Goal: Information Seeking & Learning: Check status

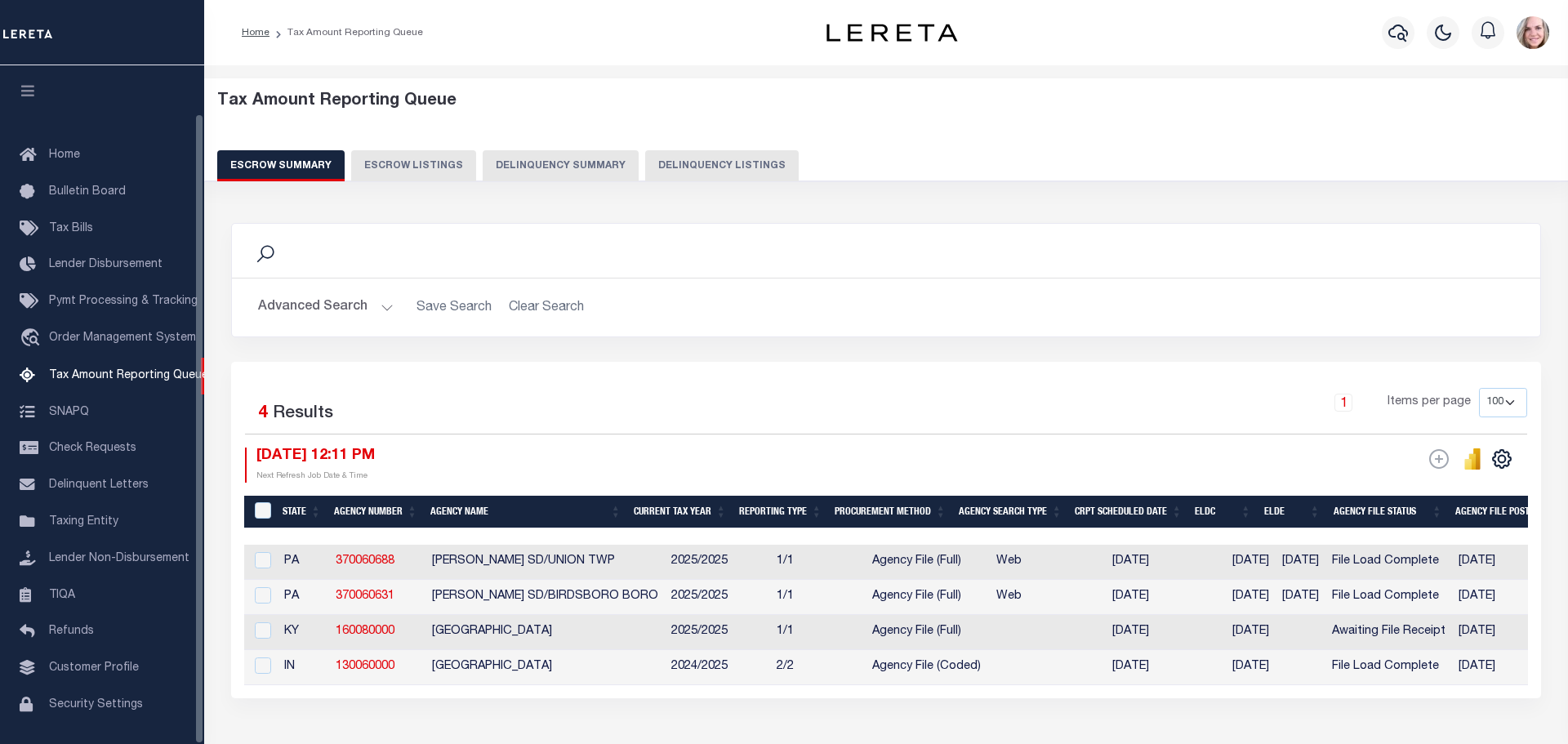
select select
select select "100"
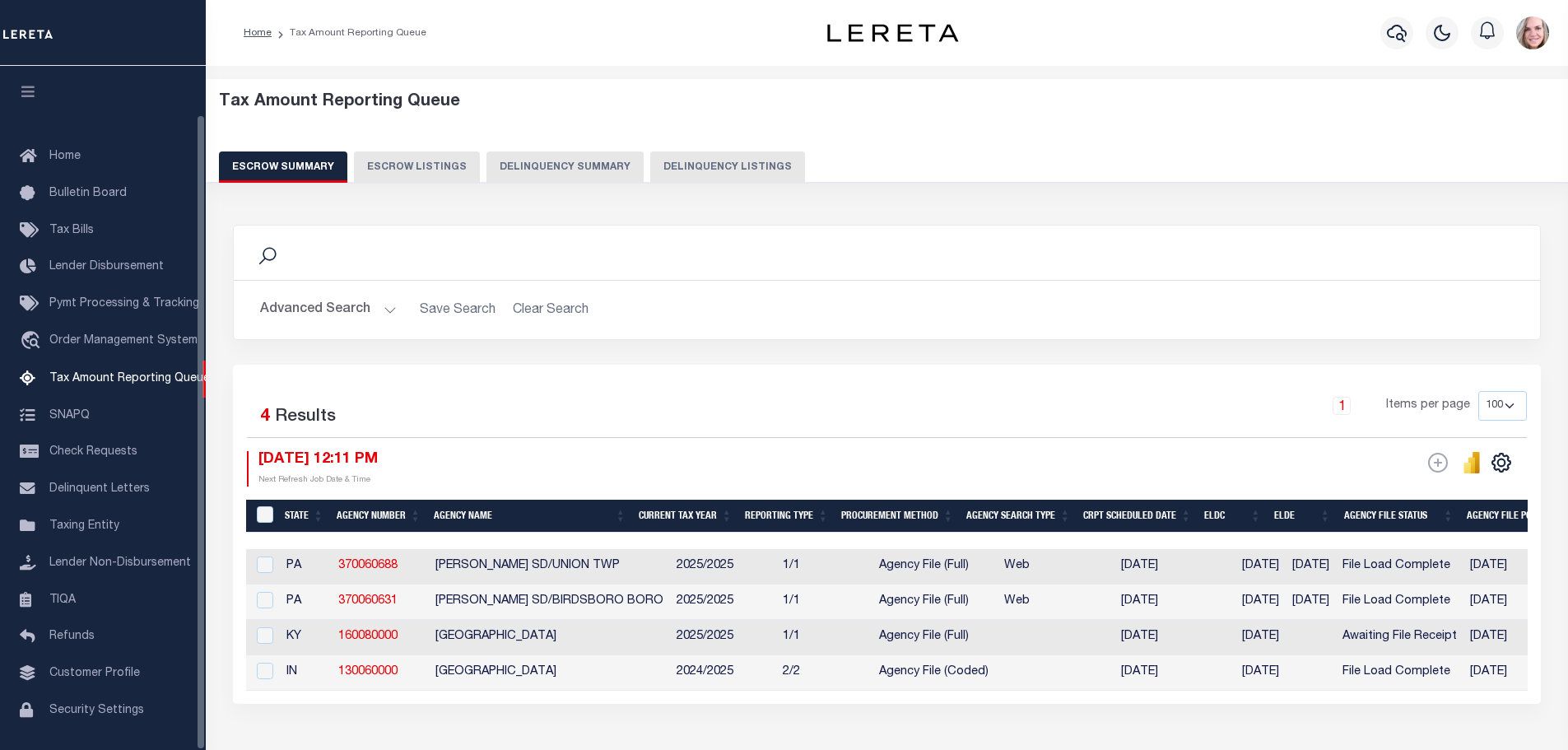
scroll to position [51, 0]
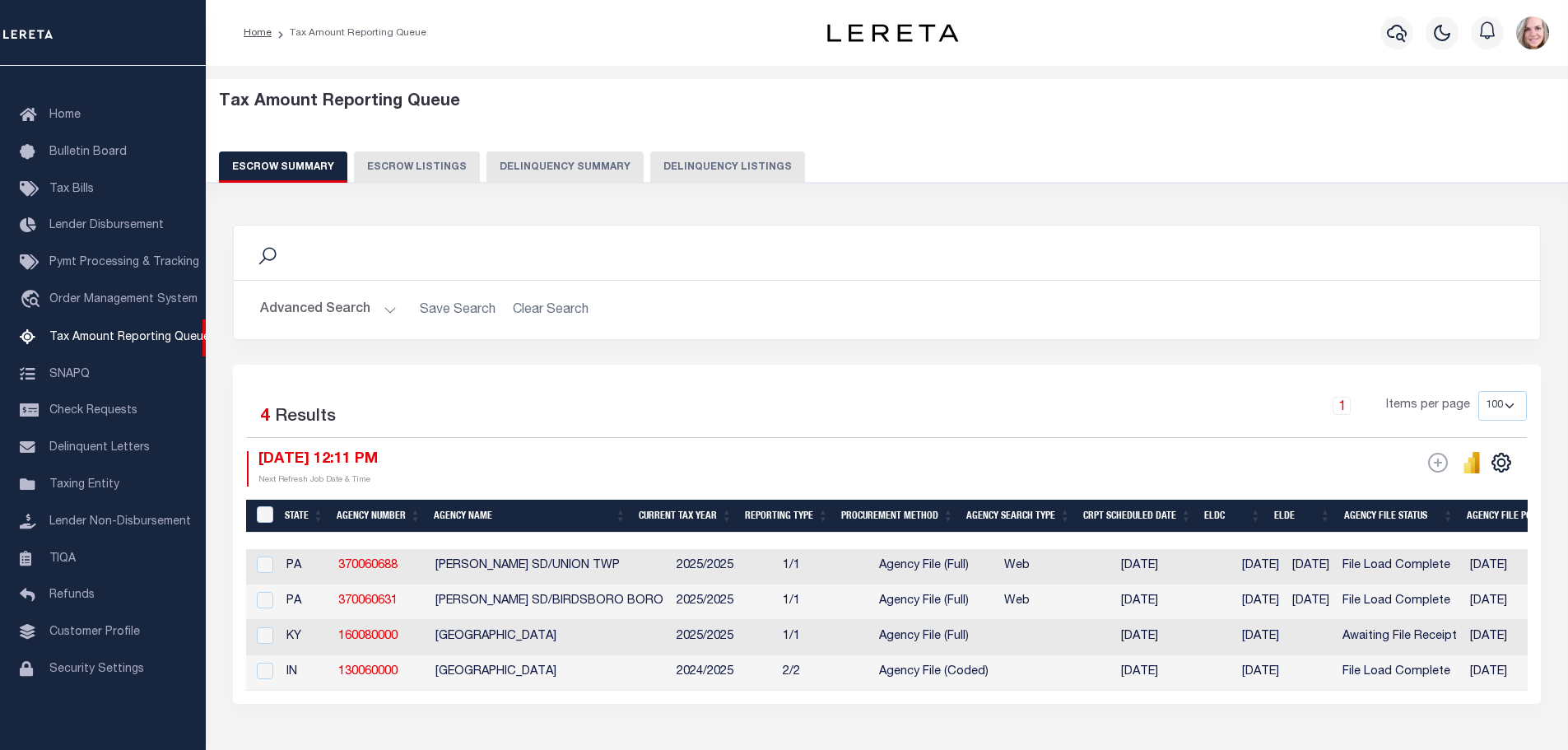
click at [302, 328] on div "Advanced Search Save Search Clear Search EscrowSummaryGridWrapper_dynamictable_…" at bounding box center [887, 309] width 1306 height 58
click at [317, 301] on button "Advanced Search" at bounding box center [328, 310] width 137 height 32
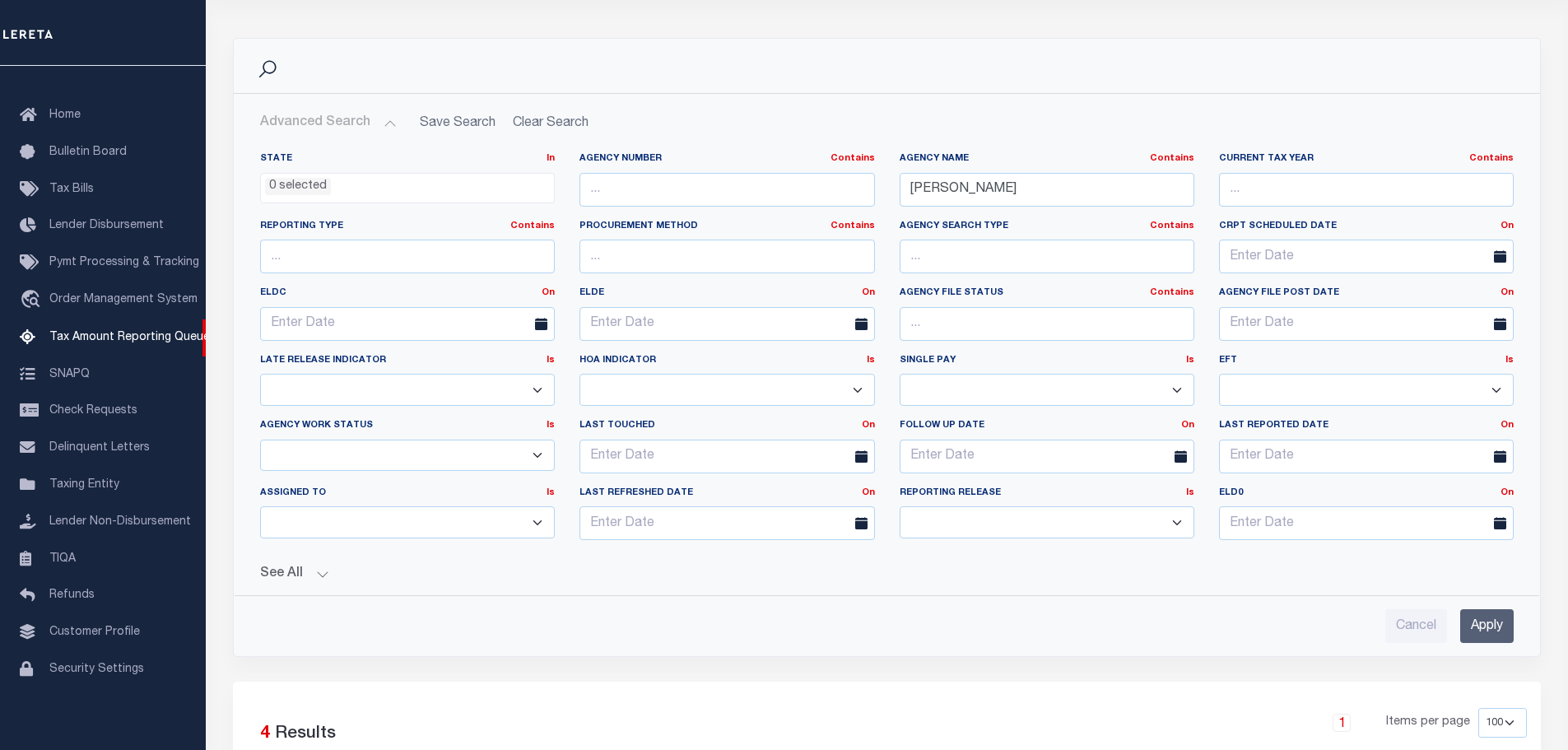
scroll to position [247, 0]
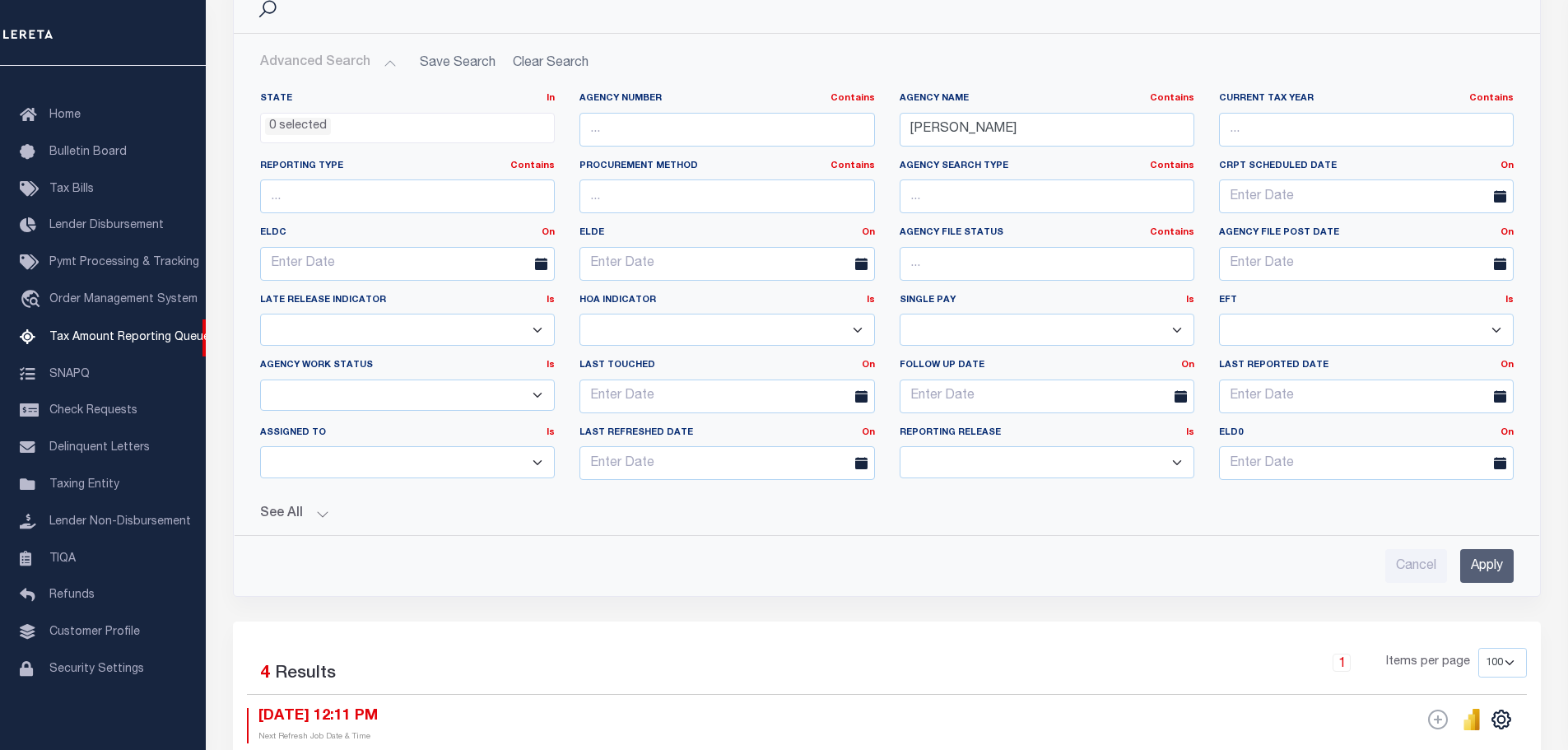
click at [282, 518] on button "See All" at bounding box center [886, 514] width 1254 height 15
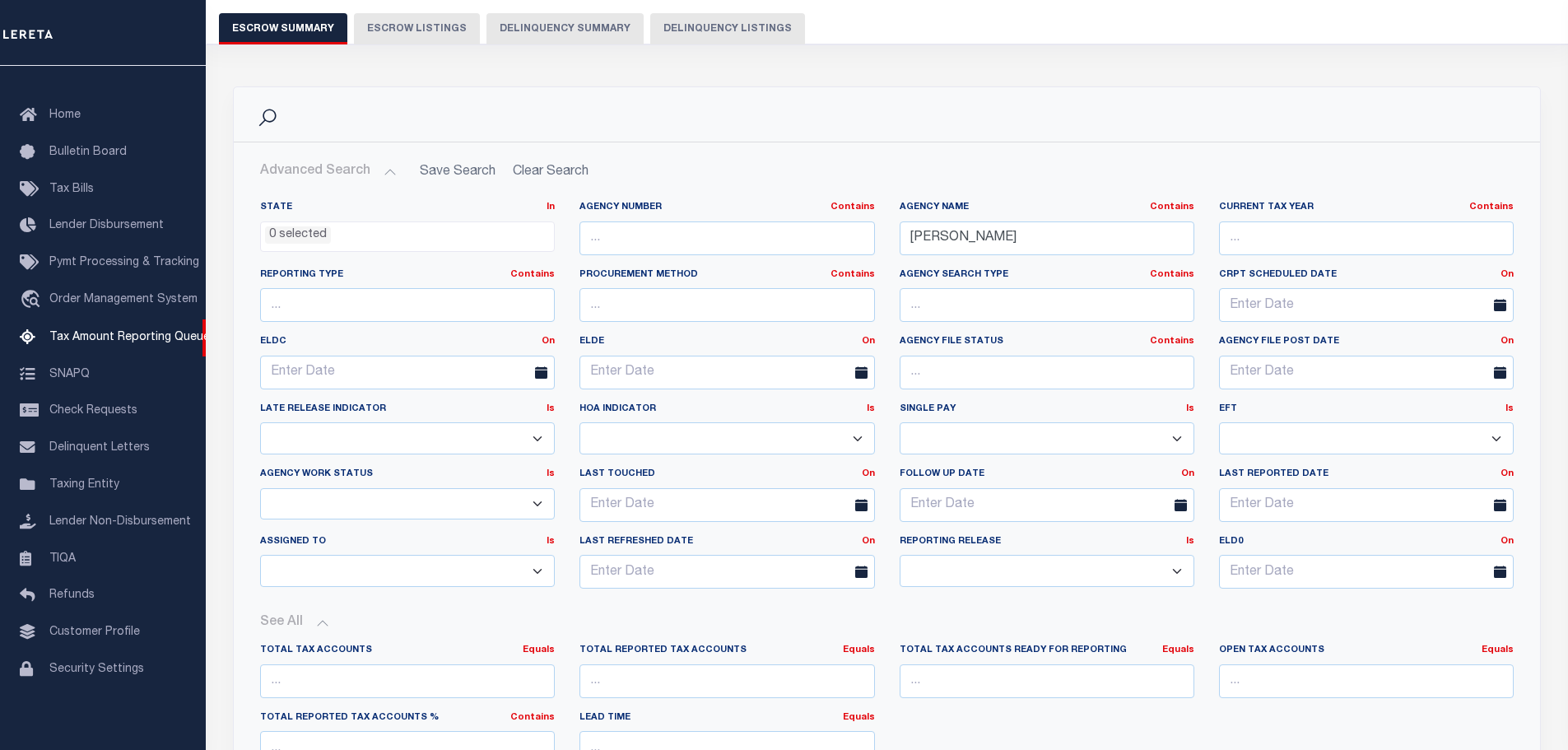
scroll to position [0, 0]
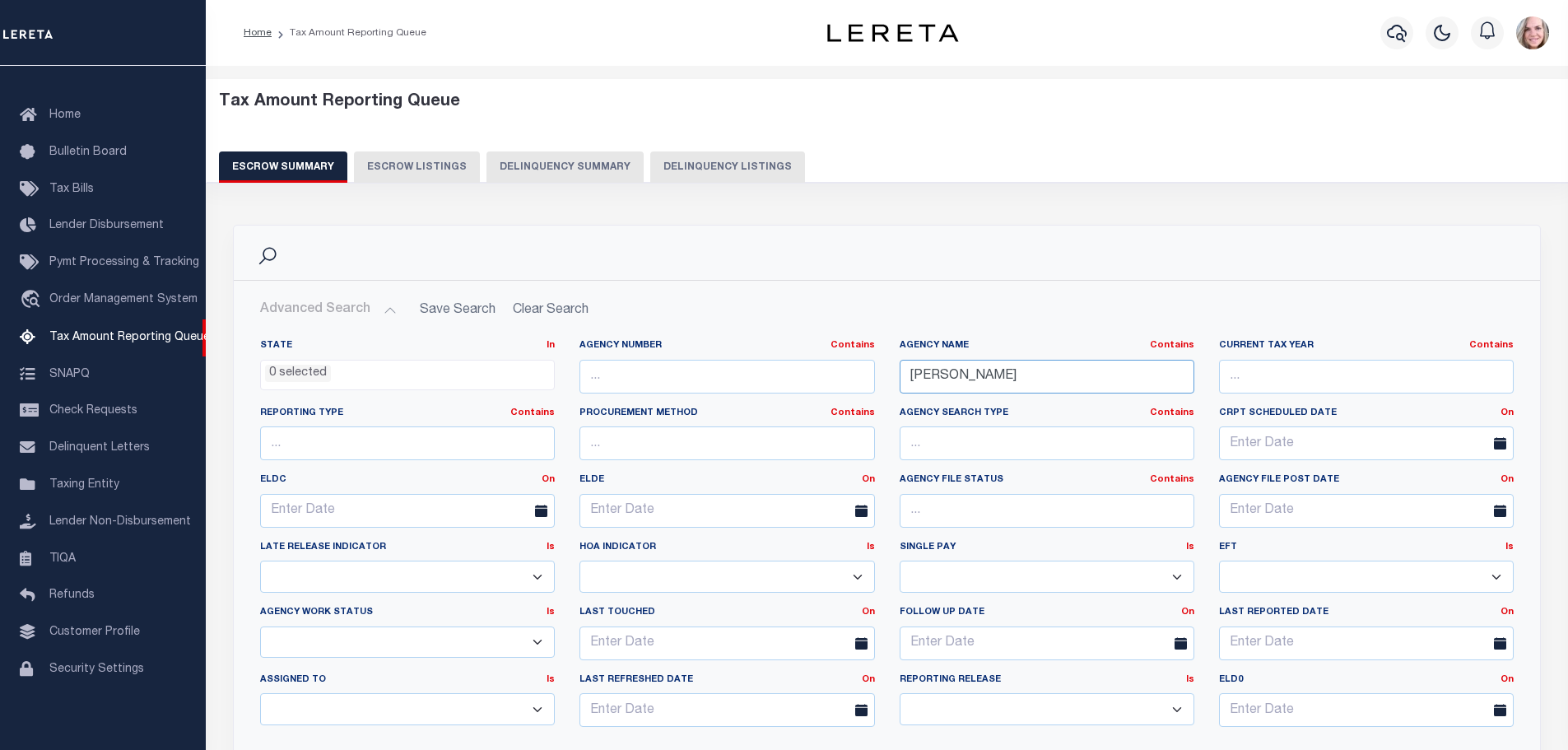
click at [1049, 372] on input "[PERSON_NAME]" at bounding box center [1047, 376] width 295 height 33
click at [1048, 372] on input "[PERSON_NAME]" at bounding box center [1047, 376] width 295 height 33
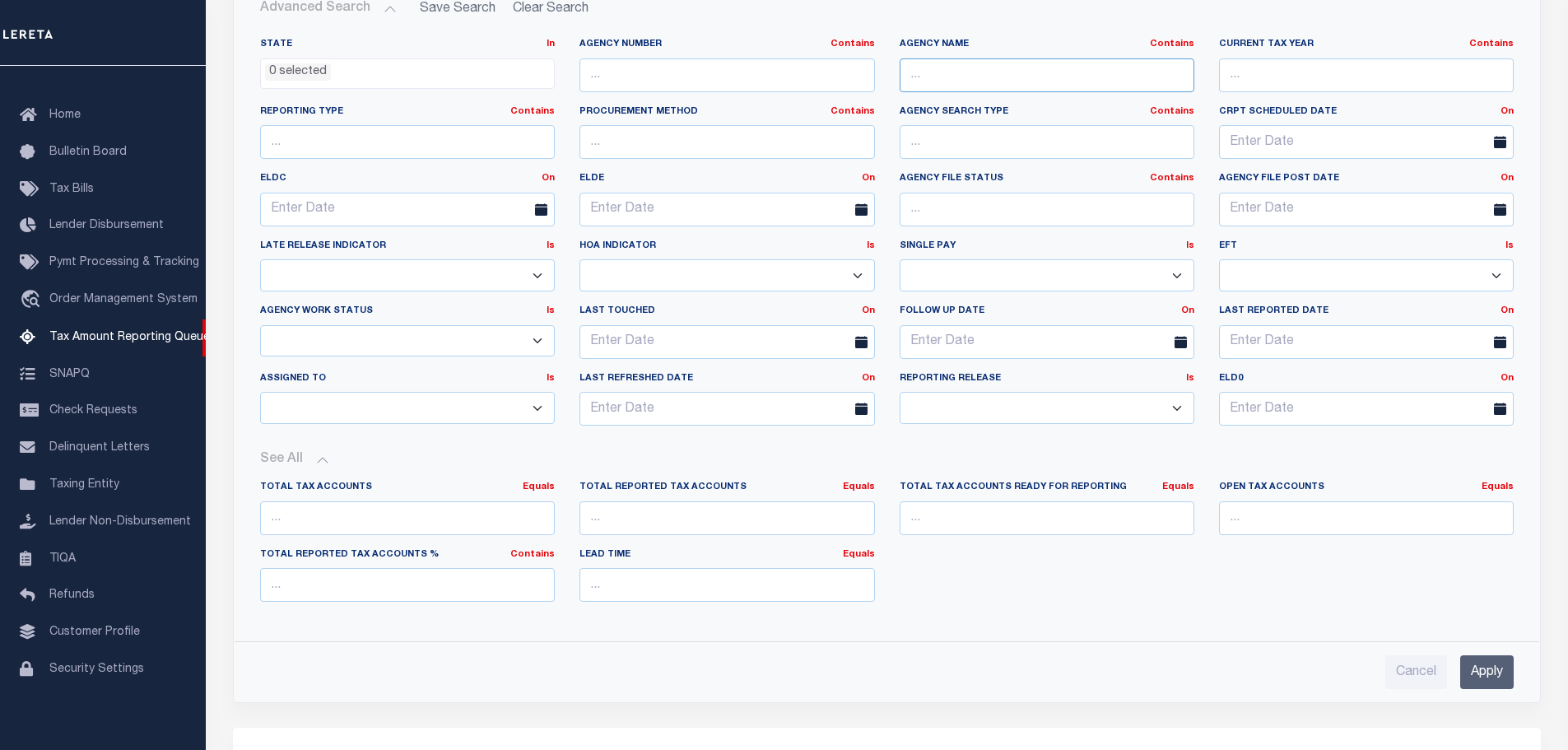
scroll to position [329, 0]
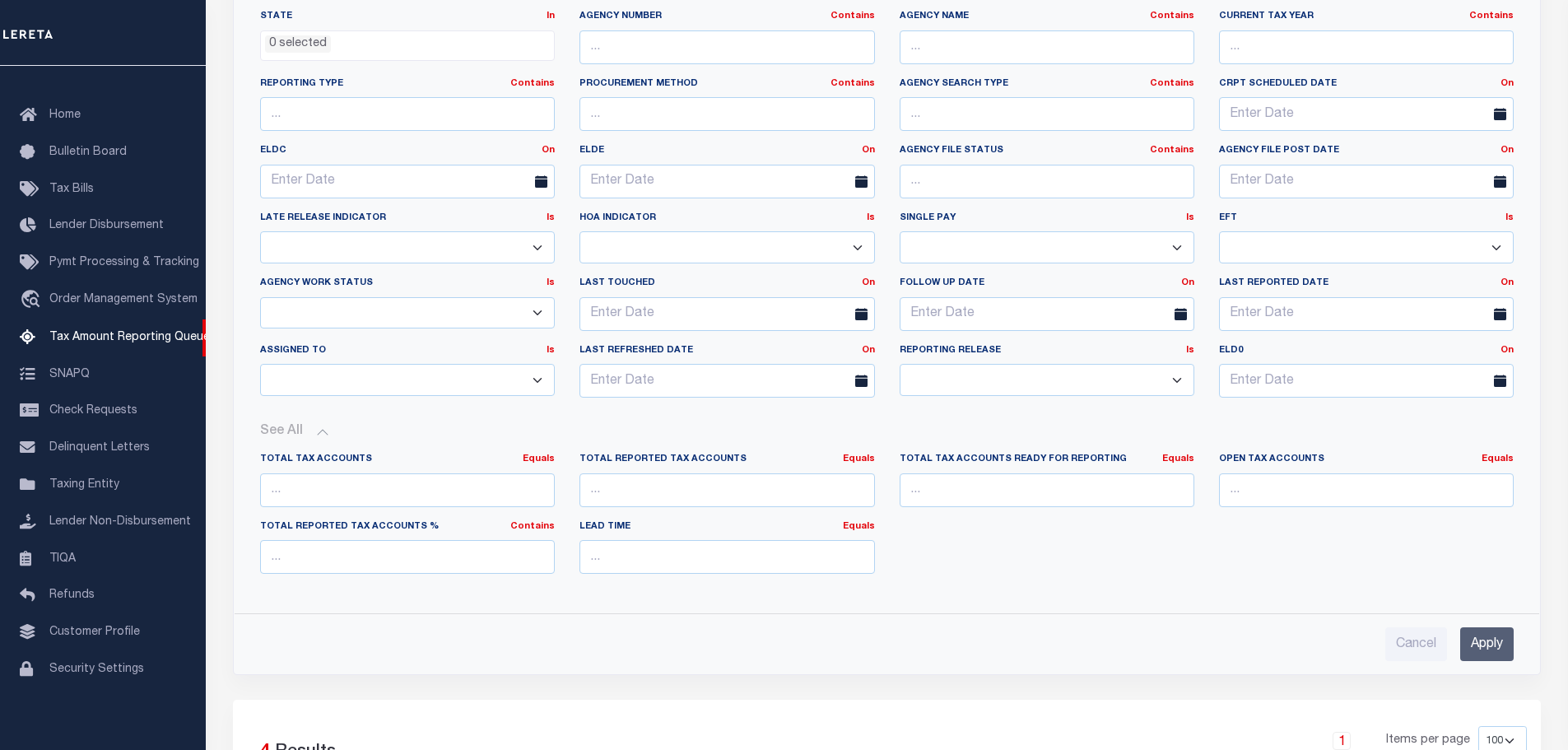
click at [1477, 642] on input "Apply" at bounding box center [1487, 643] width 53 height 33
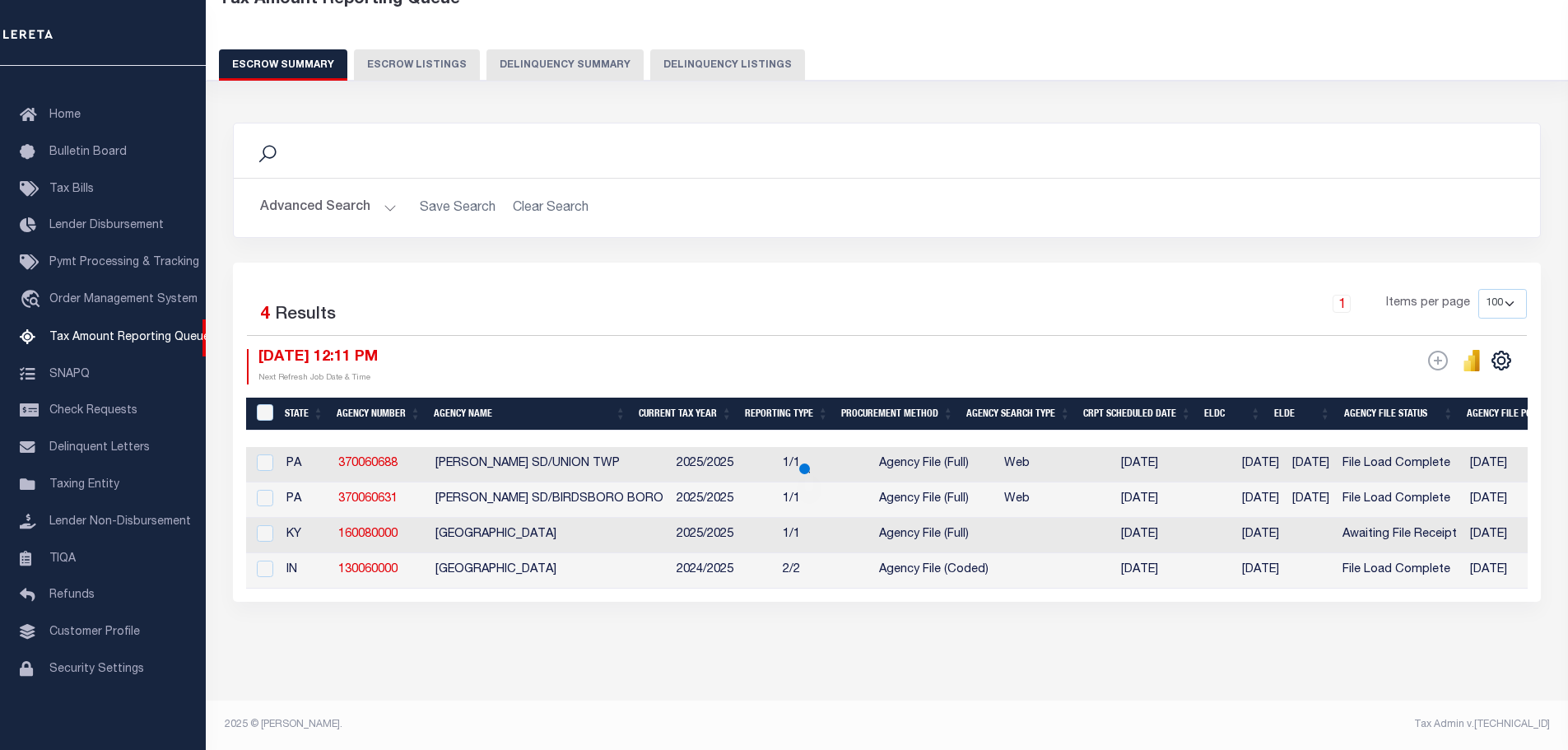
scroll to position [117, 0]
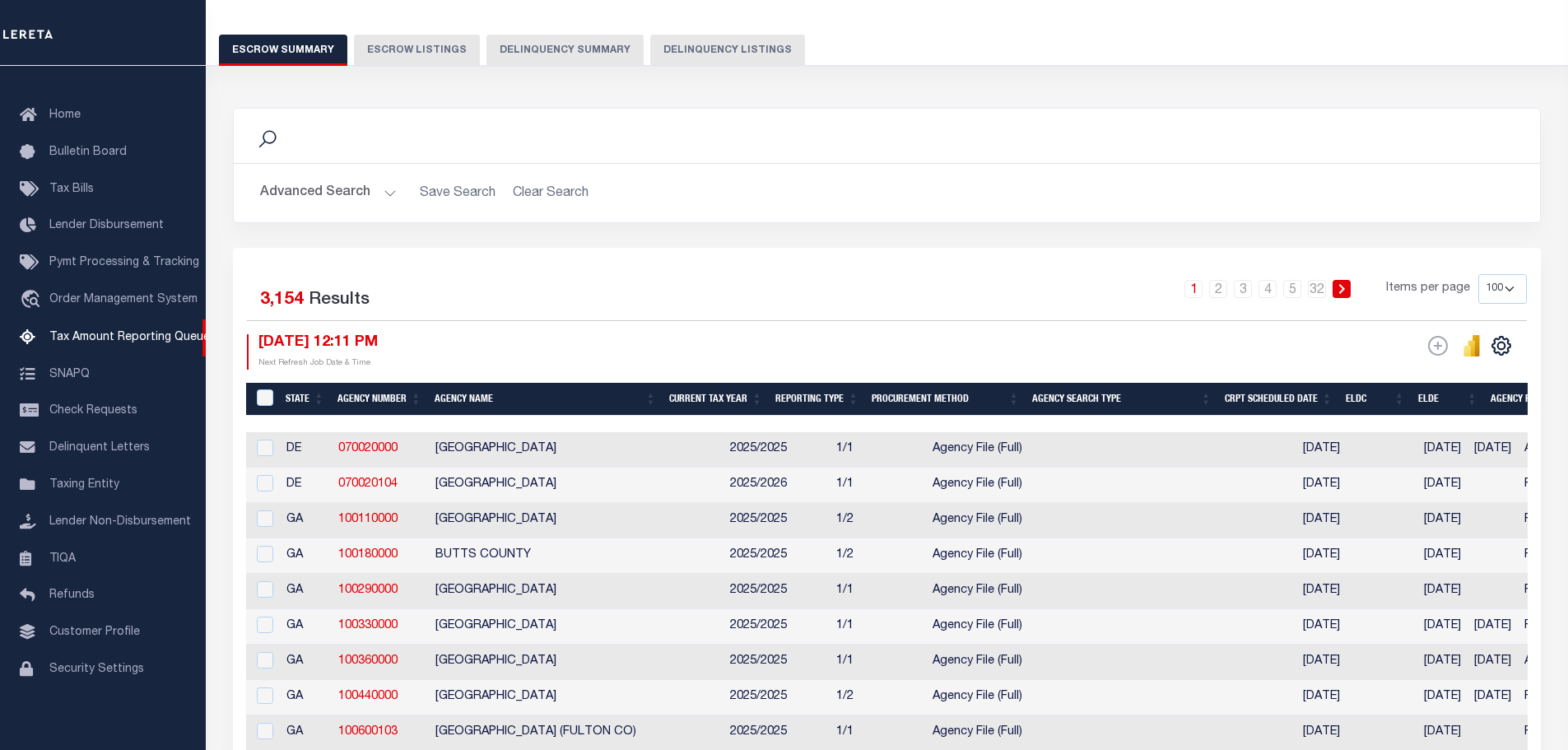
click at [311, 187] on button "Advanced Search" at bounding box center [328, 193] width 137 height 32
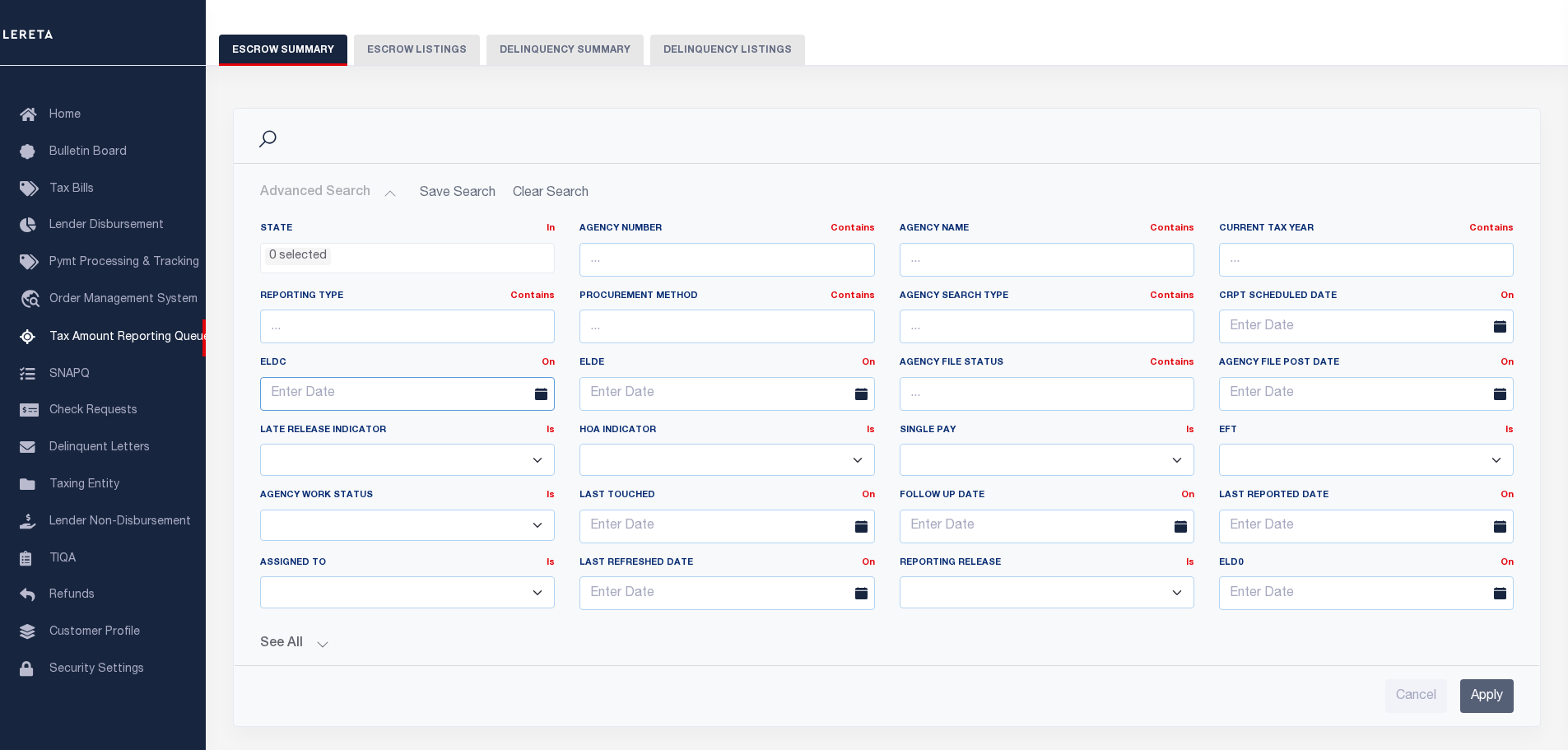
click at [368, 386] on input "text" at bounding box center [407, 393] width 295 height 33
click at [317, 621] on span "29" at bounding box center [314, 615] width 32 height 32
type input "[DATE]"
click at [734, 372] on div "ELDE On On After Before Between" at bounding box center [727, 383] width 320 height 54
click at [732, 391] on input "text" at bounding box center [727, 393] width 295 height 33
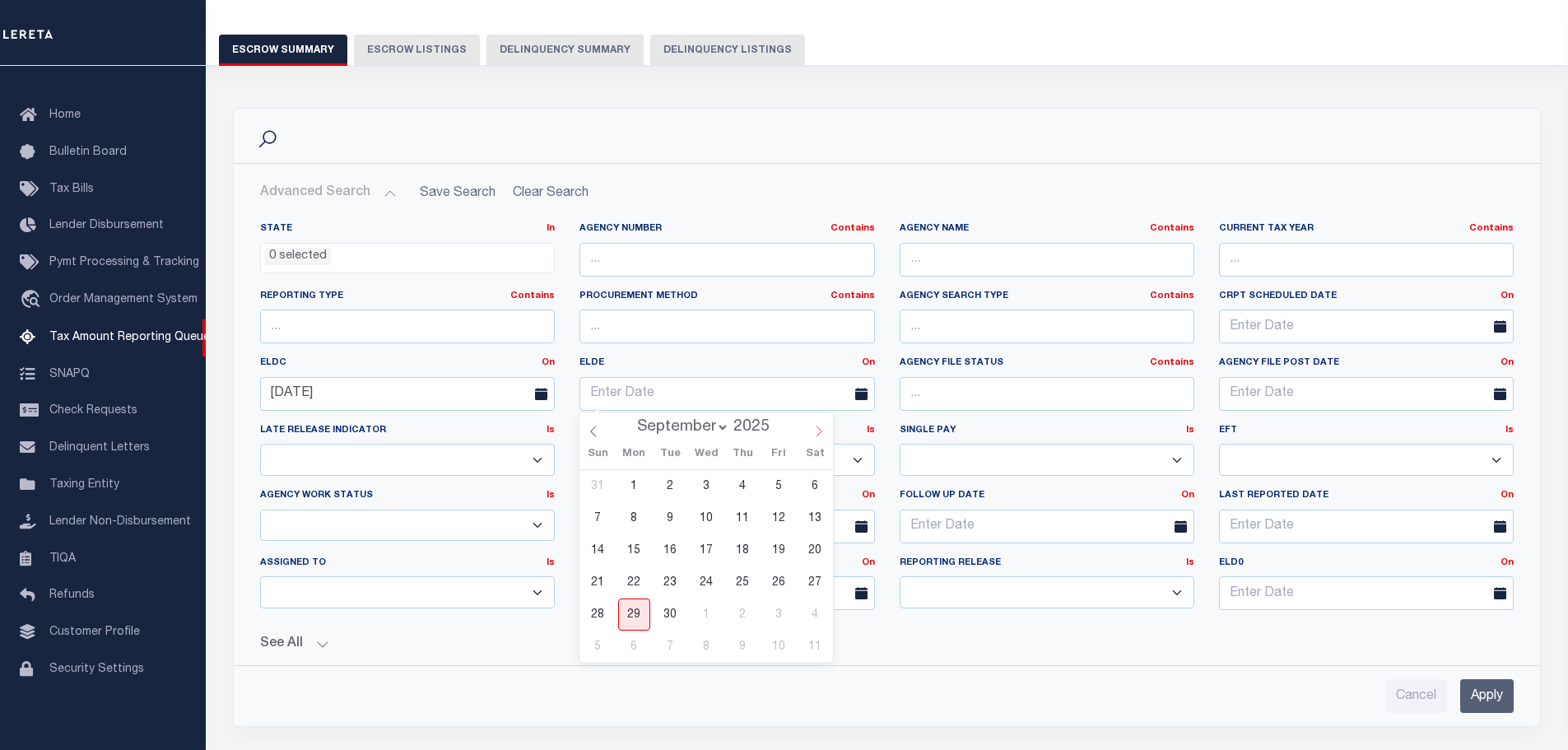
click at [828, 437] on span at bounding box center [819, 425] width 28 height 28
select select "9"
click at [783, 487] on span "3" at bounding box center [780, 486] width 32 height 32
type input "[DATE]"
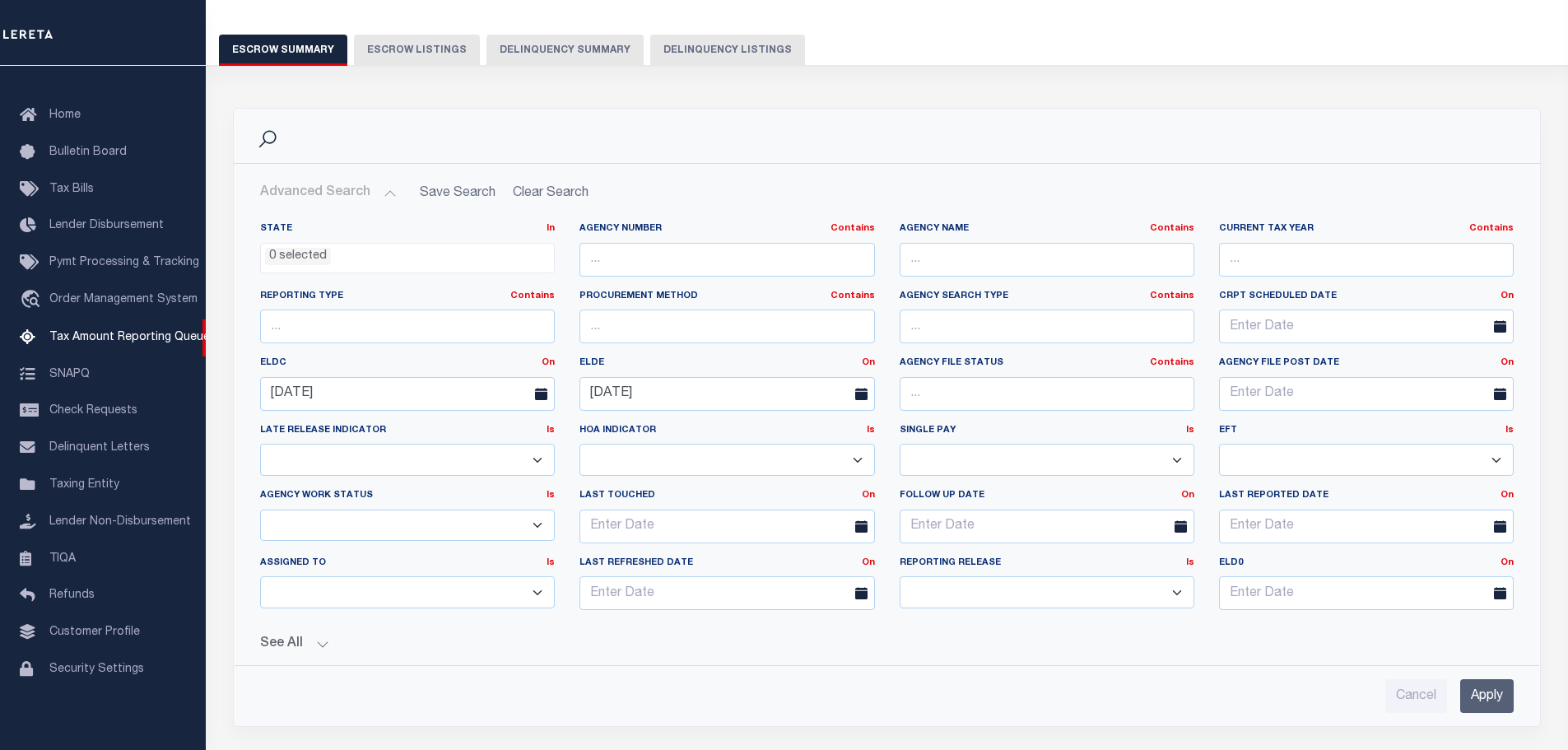
click at [1482, 698] on input "Apply" at bounding box center [1487, 695] width 53 height 33
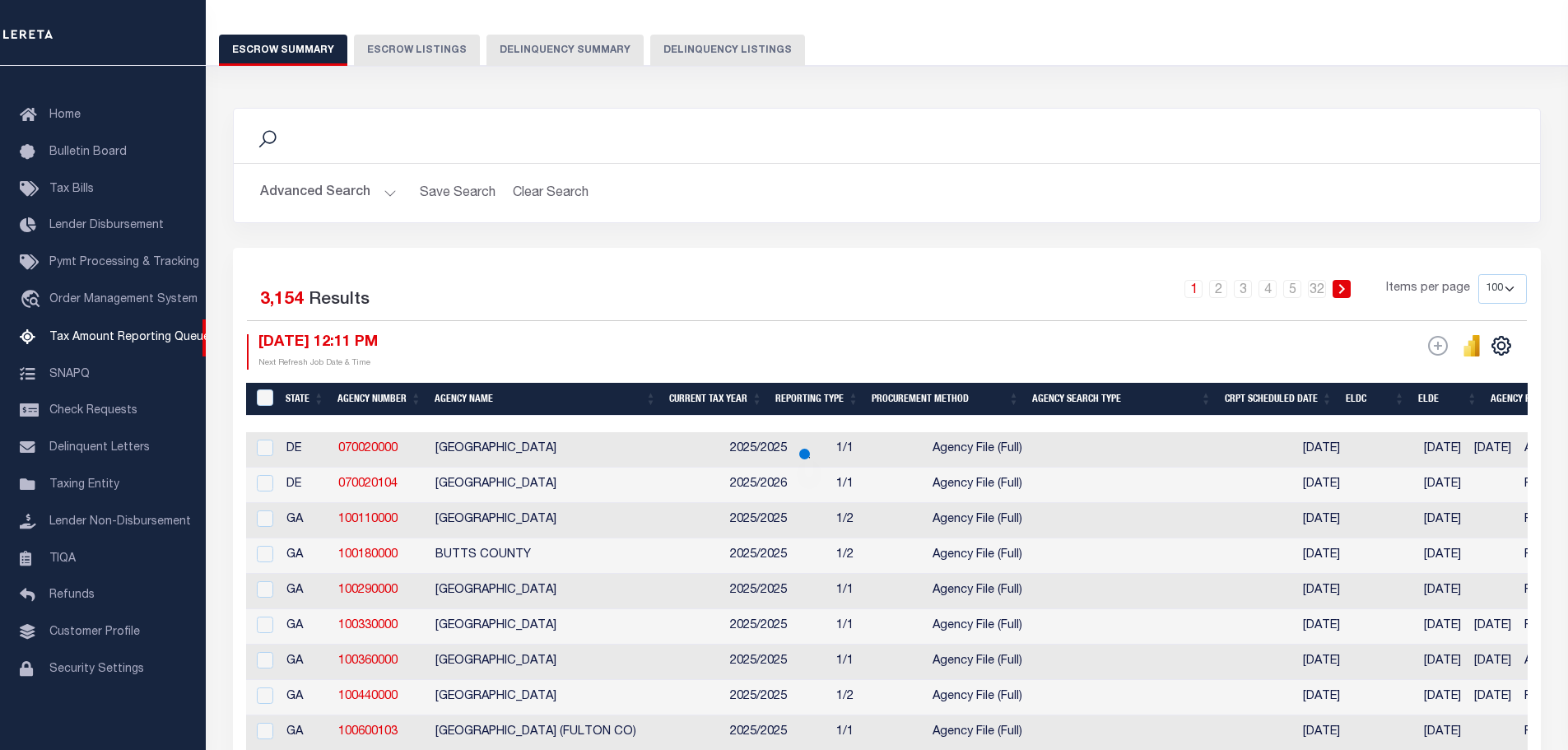
scroll to position [3, 0]
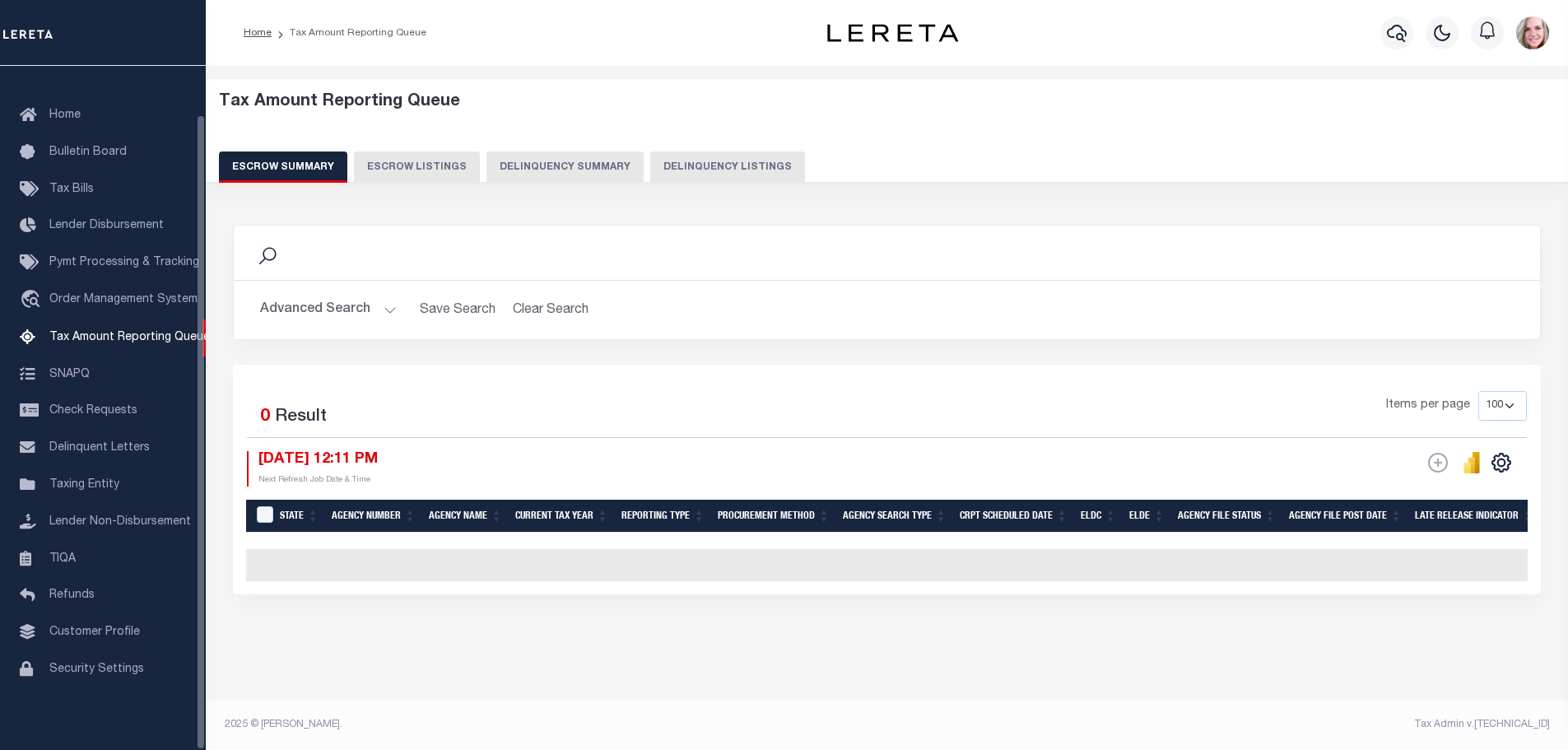
click at [308, 313] on button "Advanced Search" at bounding box center [328, 310] width 137 height 32
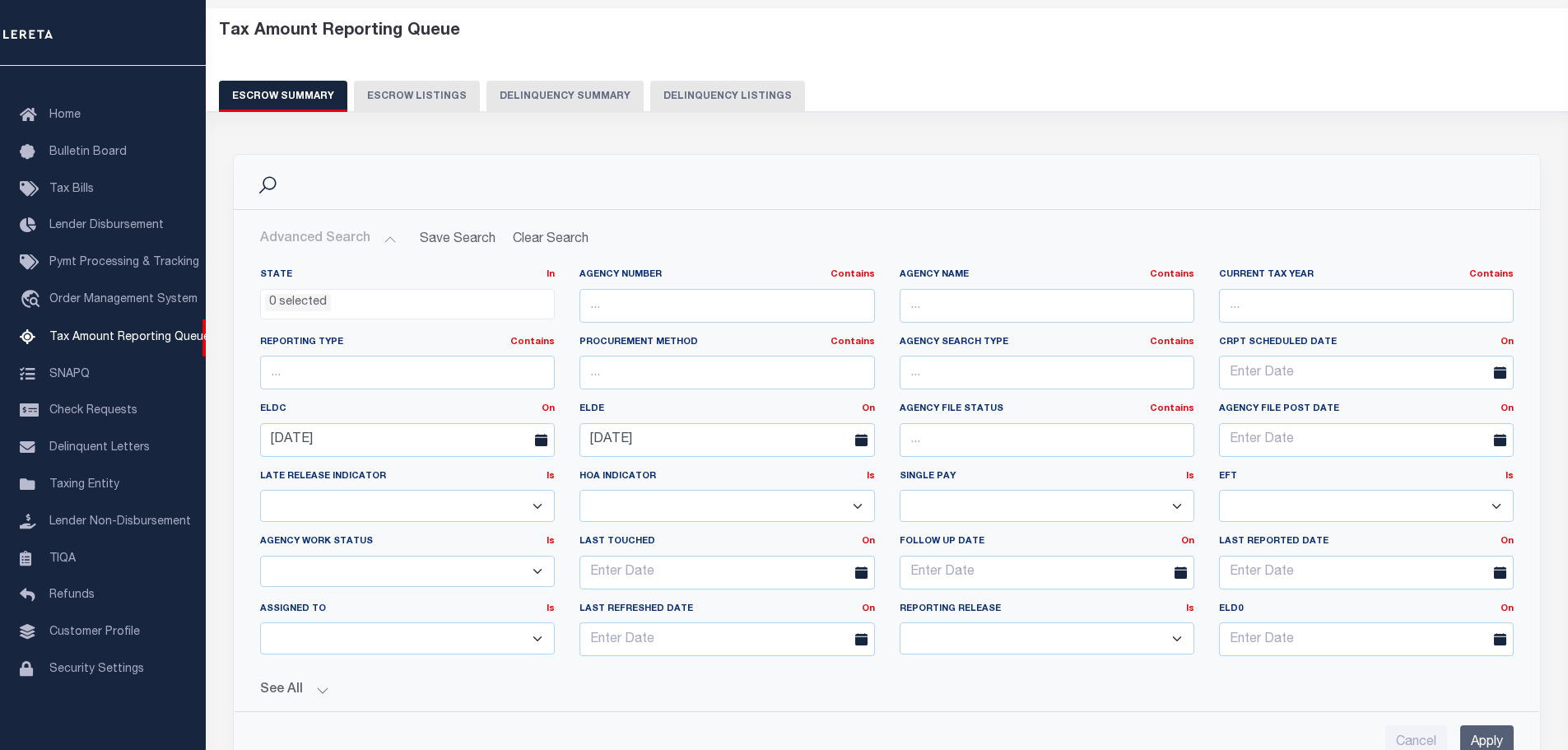
scroll to position [332, 0]
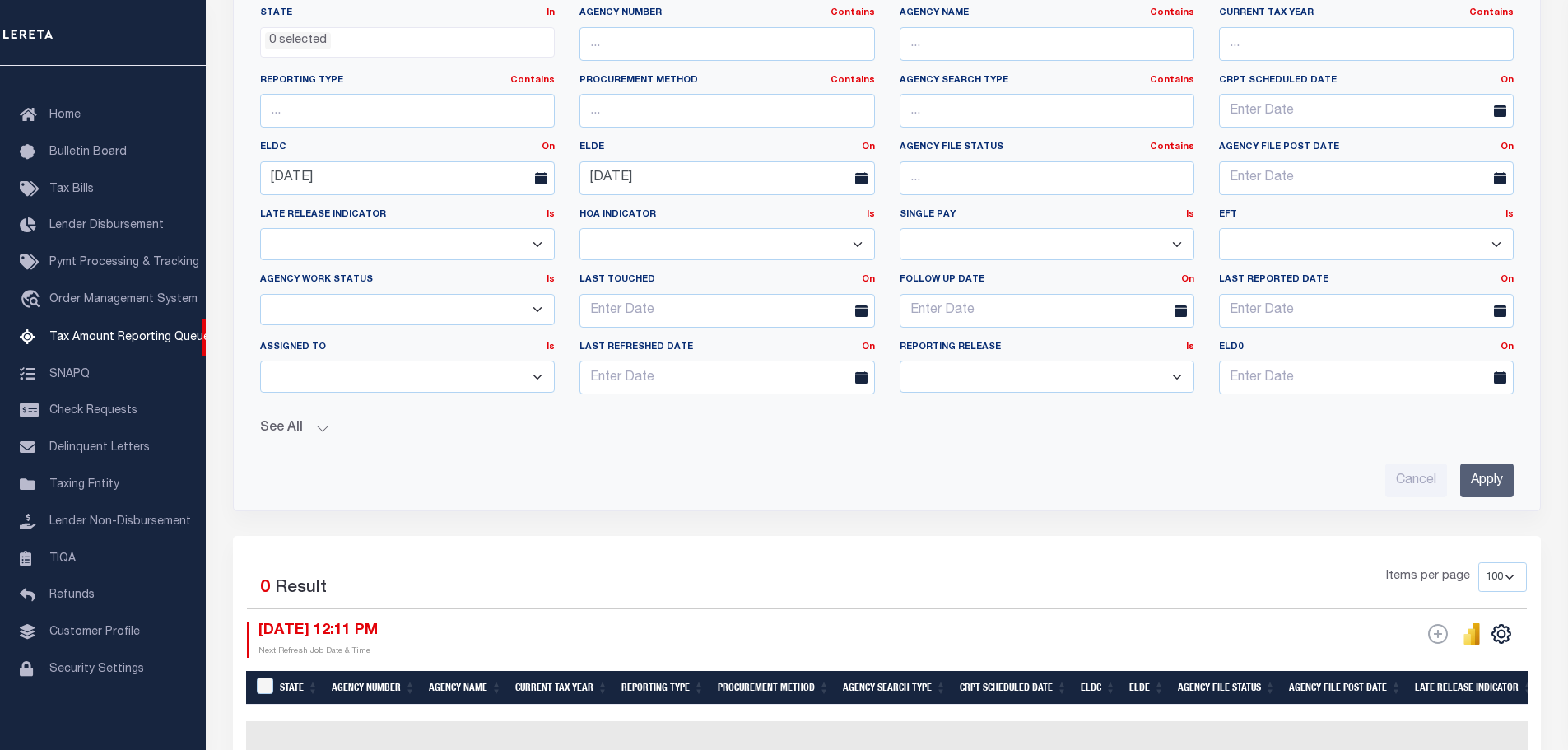
click at [309, 433] on button "See All" at bounding box center [886, 428] width 1254 height 15
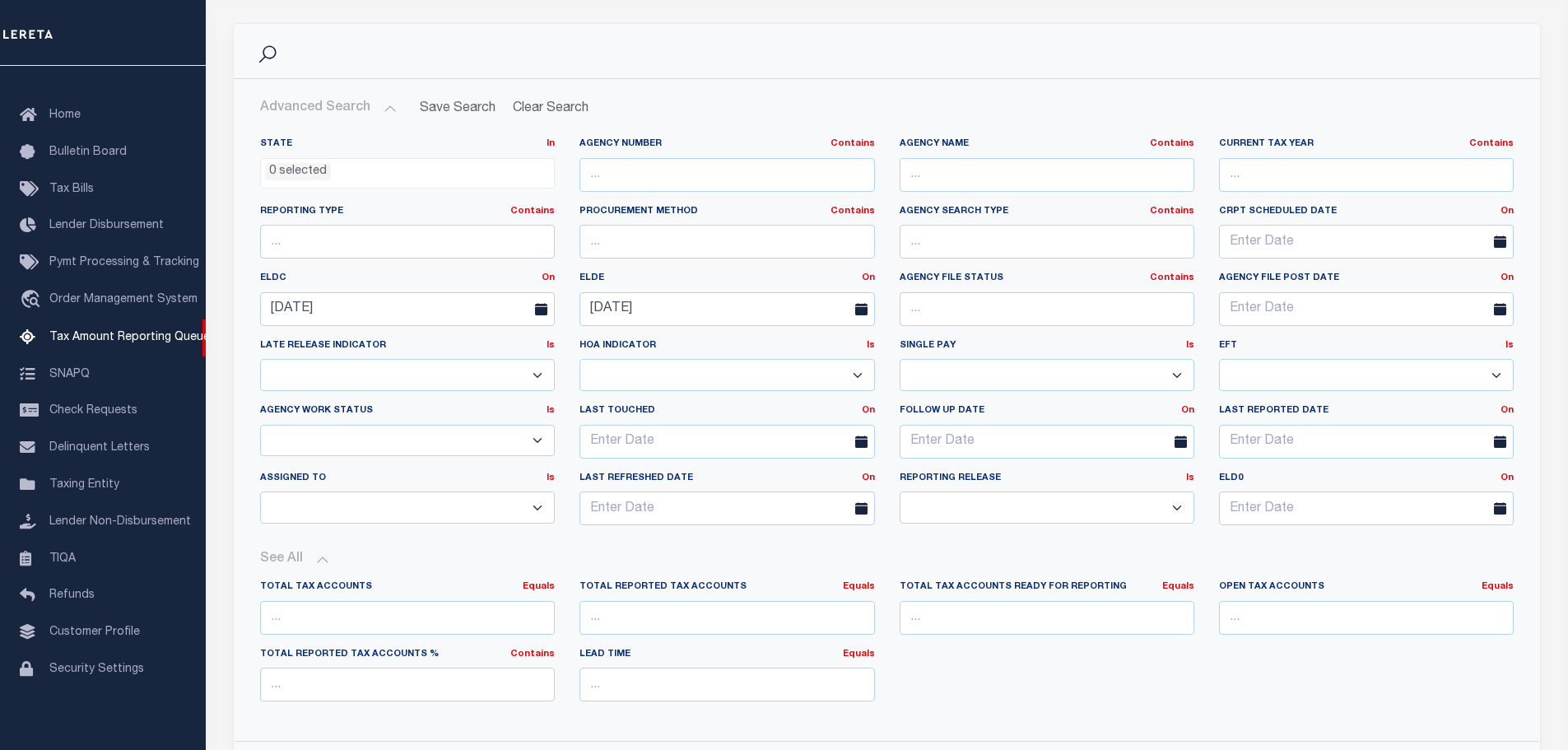
scroll to position [168, 0]
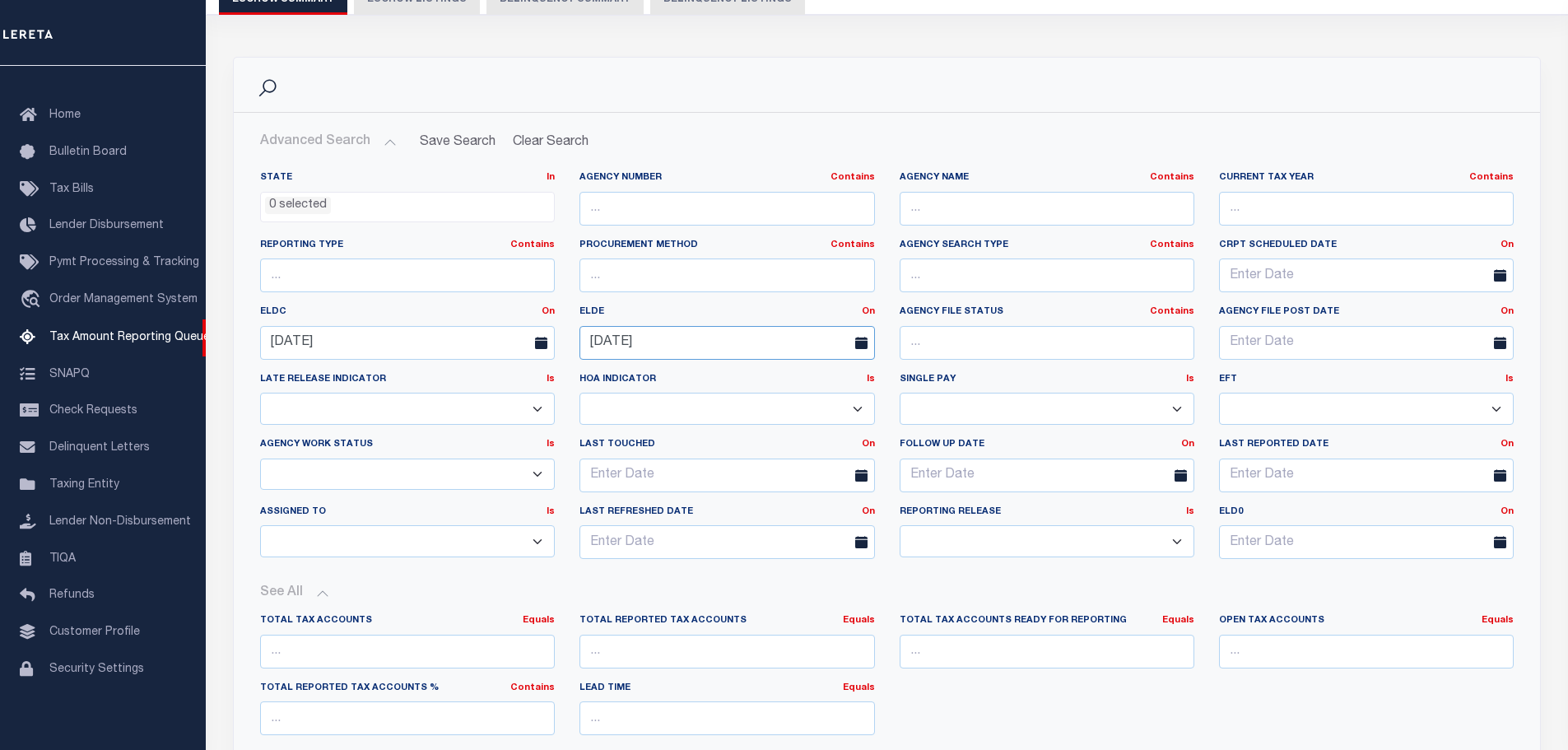
click at [673, 350] on input "[DATE]" at bounding box center [727, 342] width 295 height 33
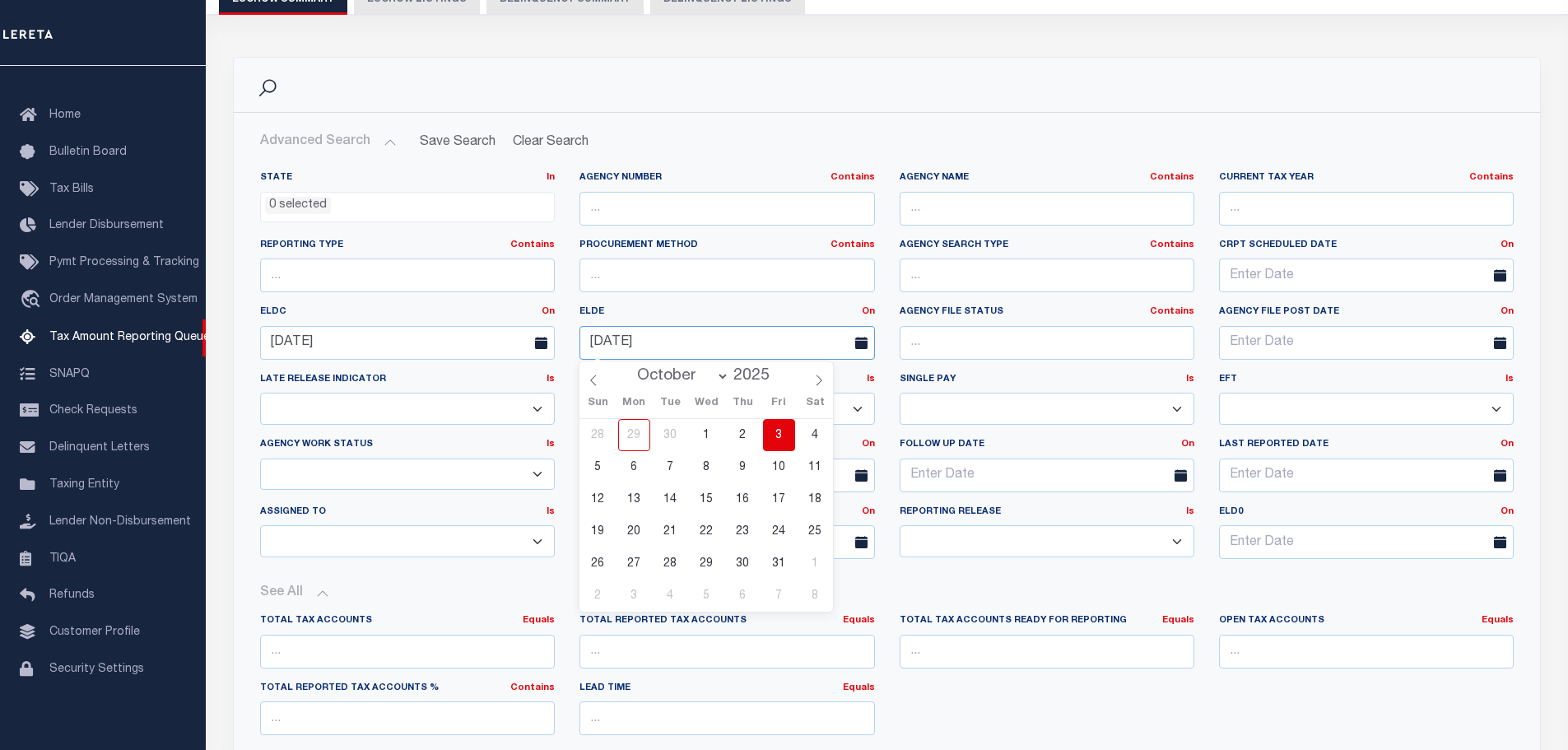
click at [673, 350] on input "[DATE]" at bounding box center [727, 342] width 295 height 33
click at [666, 348] on input "[DATE]" at bounding box center [727, 342] width 295 height 33
select select "8"
click at [544, 311] on link "On" at bounding box center [548, 312] width 13 height 10
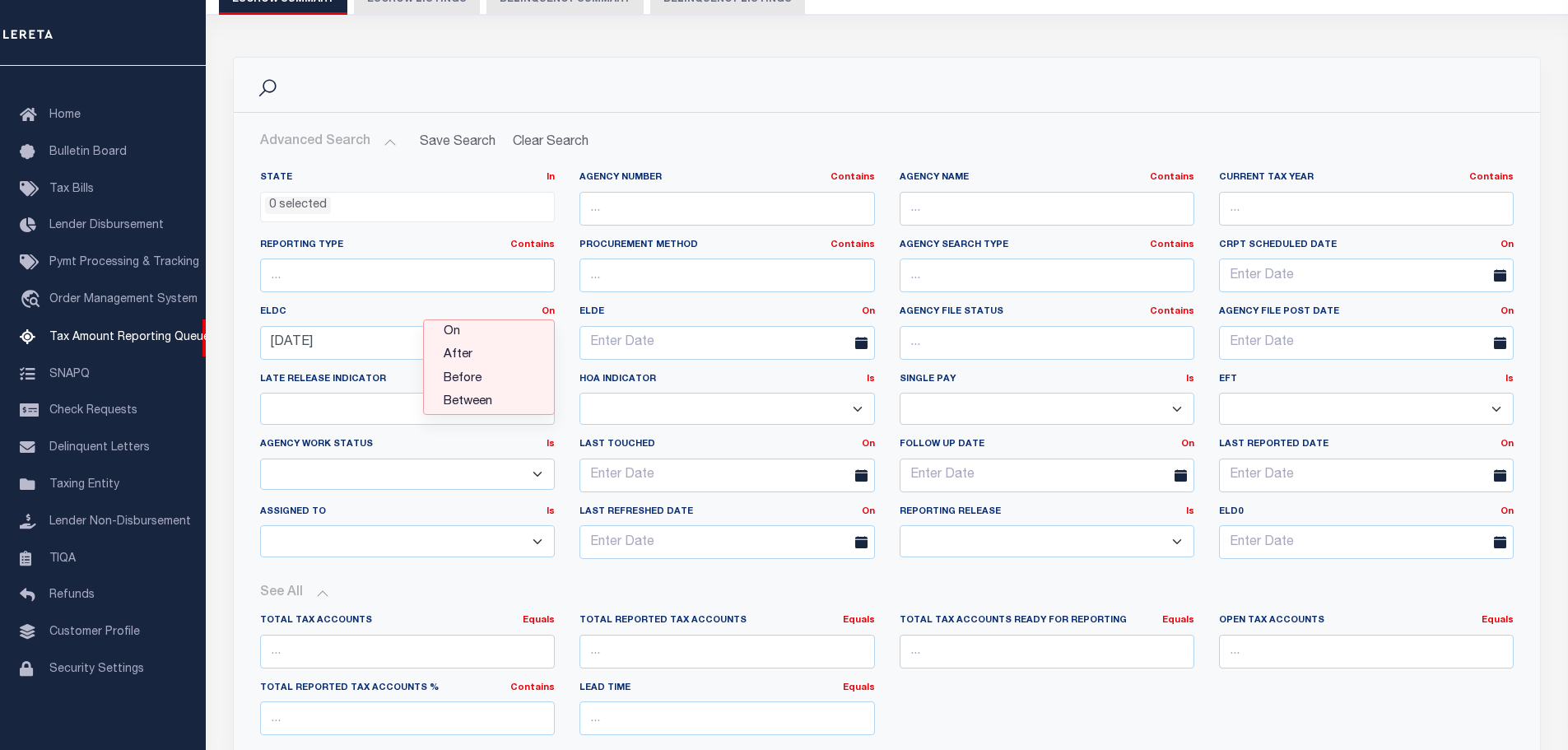
click at [473, 409] on link "Between" at bounding box center [488, 402] width 130 height 24
click at [495, 346] on input "text" at bounding box center [487, 342] width 135 height 33
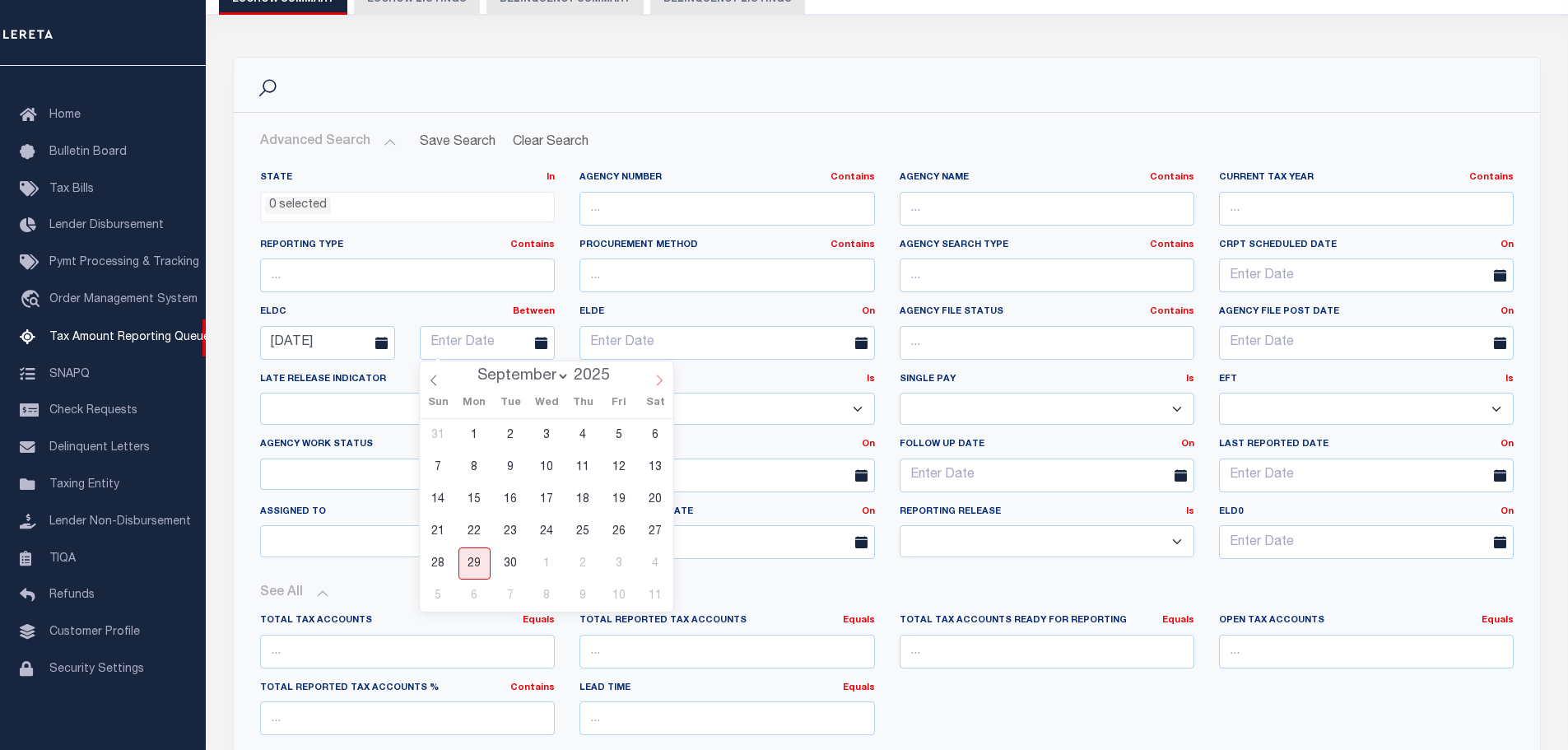
click at [652, 384] on span at bounding box center [659, 375] width 28 height 28
select select "9"
click at [625, 435] on span "3" at bounding box center [619, 435] width 32 height 32
type input "[DATE]"
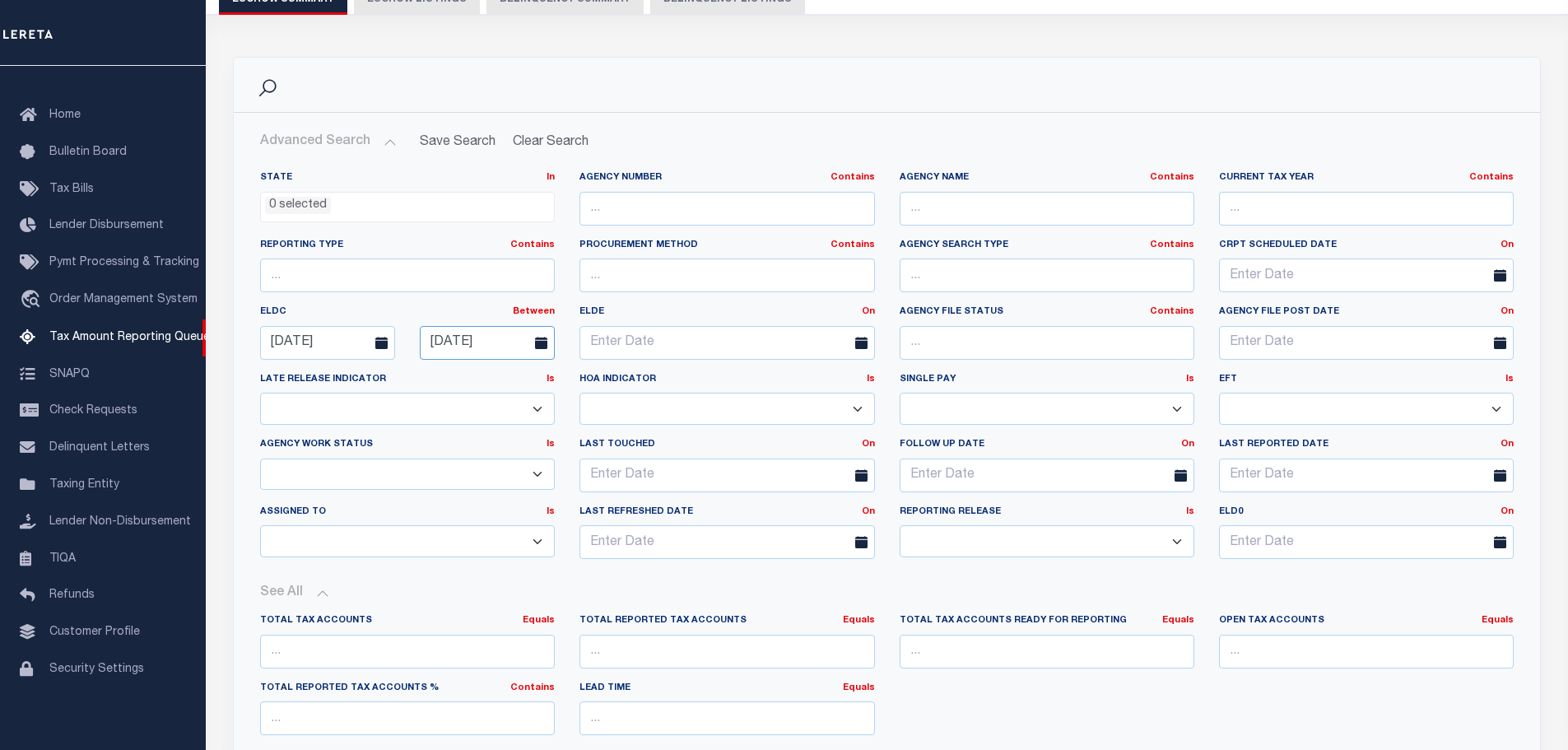
scroll to position [415, 0]
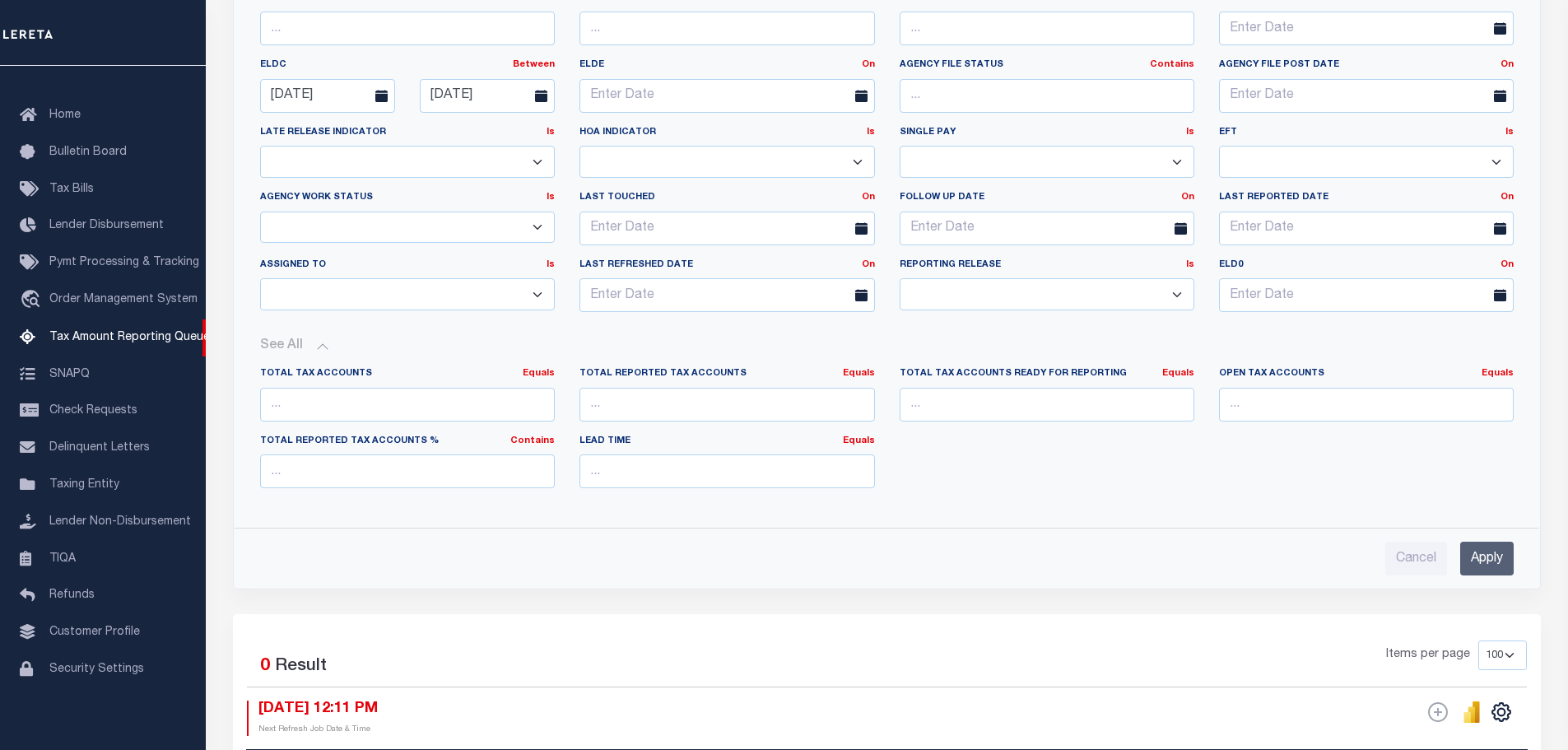
click at [1479, 553] on input "Apply" at bounding box center [1487, 558] width 53 height 33
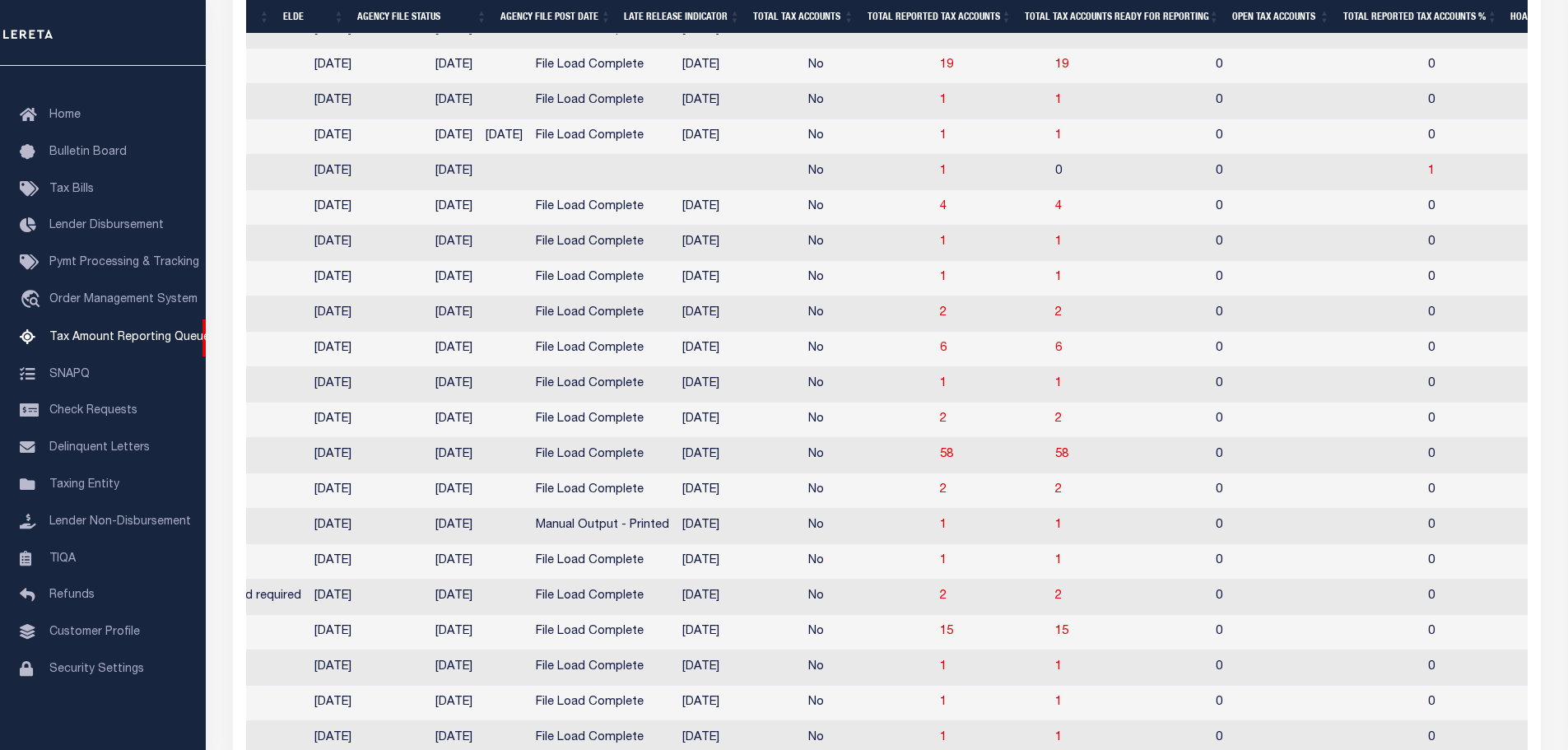
scroll to position [0, 0]
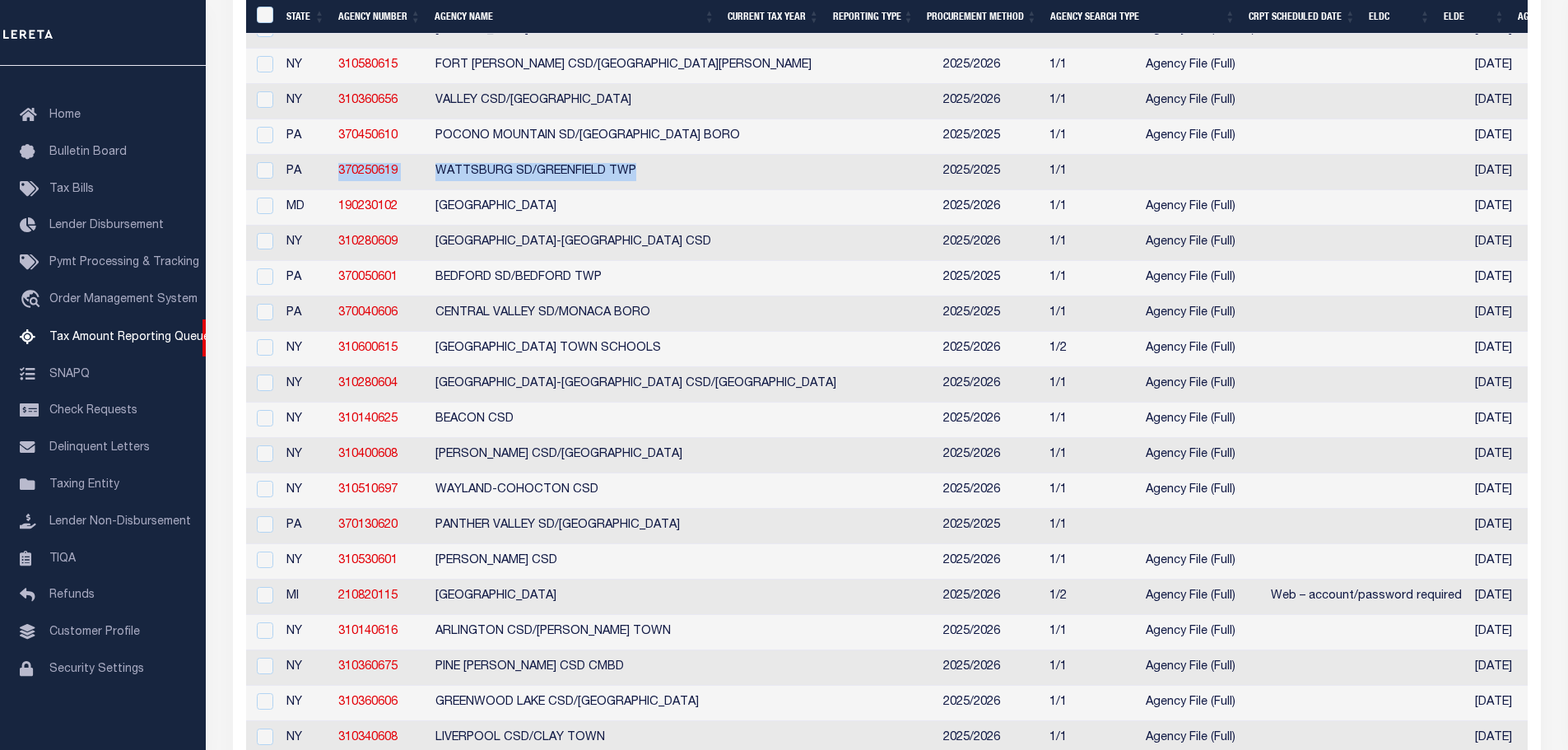
drag, startPoint x: 326, startPoint y: 232, endPoint x: 668, endPoint y: 234, distance: 342.0
copy tr "370250619 [GEOGRAPHIC_DATA] SD/GREENFIELD TWP"
drag, startPoint x: 638, startPoint y: 39, endPoint x: 738, endPoint y: 37, distance: 100.0
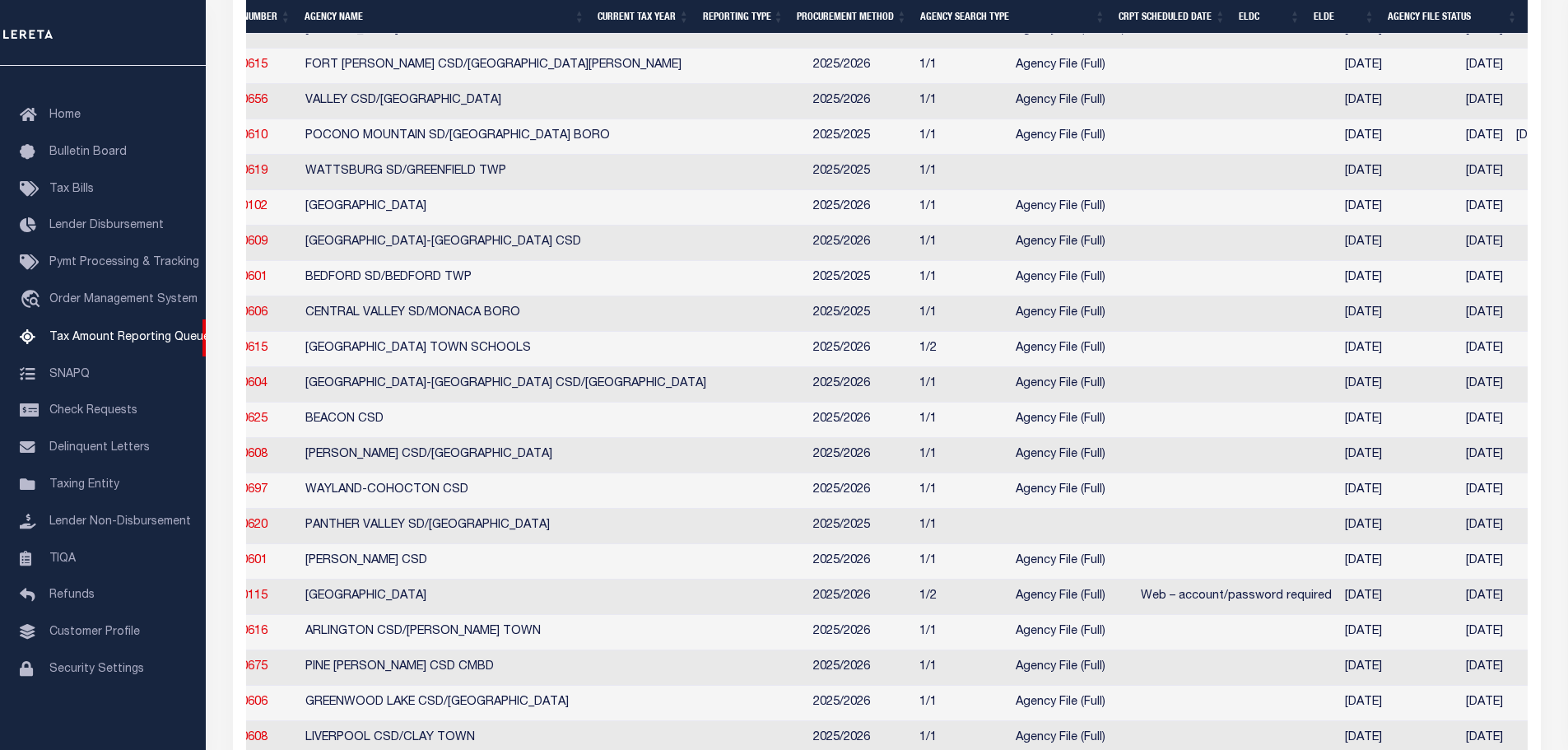
scroll to position [0, 445]
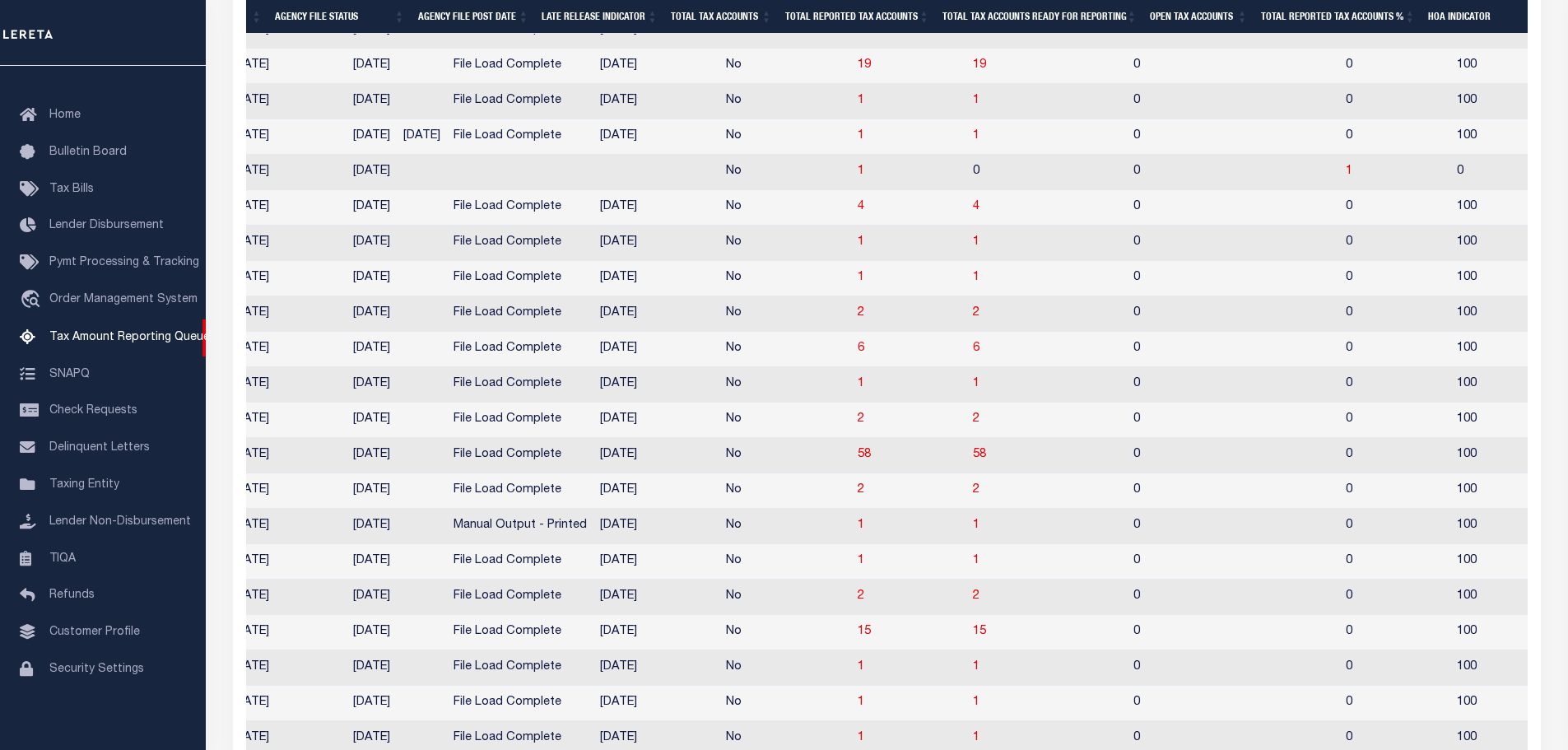
drag, startPoint x: 1015, startPoint y: 36, endPoint x: 1121, endPoint y: 42, distance: 106.2
click at [1121, 42] on div at bounding box center [887, 41] width 1281 height 16
click at [1198, 15] on th "Open Tax Accounts" at bounding box center [1199, 16] width 110 height 33
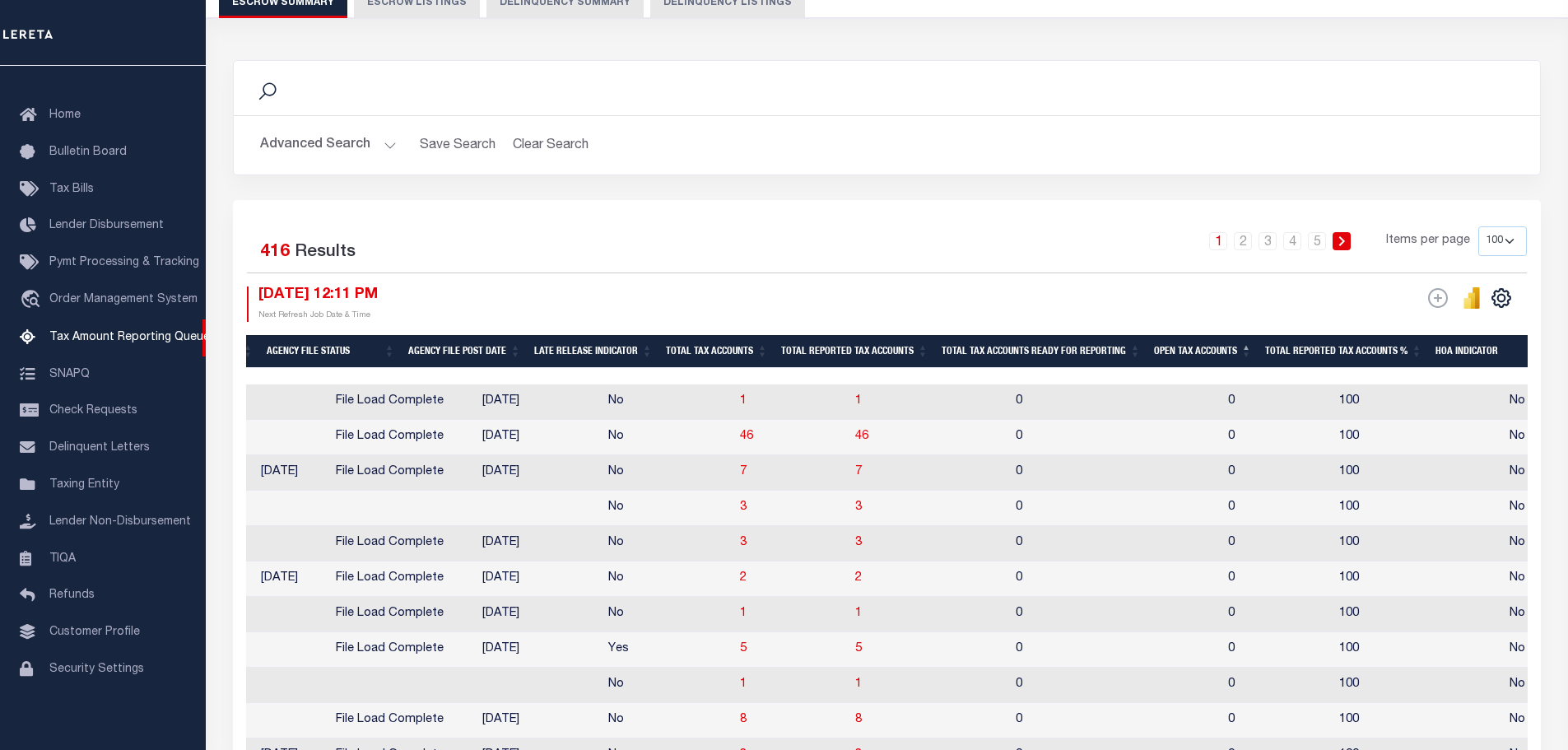
click at [1169, 344] on th "Open Tax Accounts" at bounding box center [1202, 351] width 111 height 33
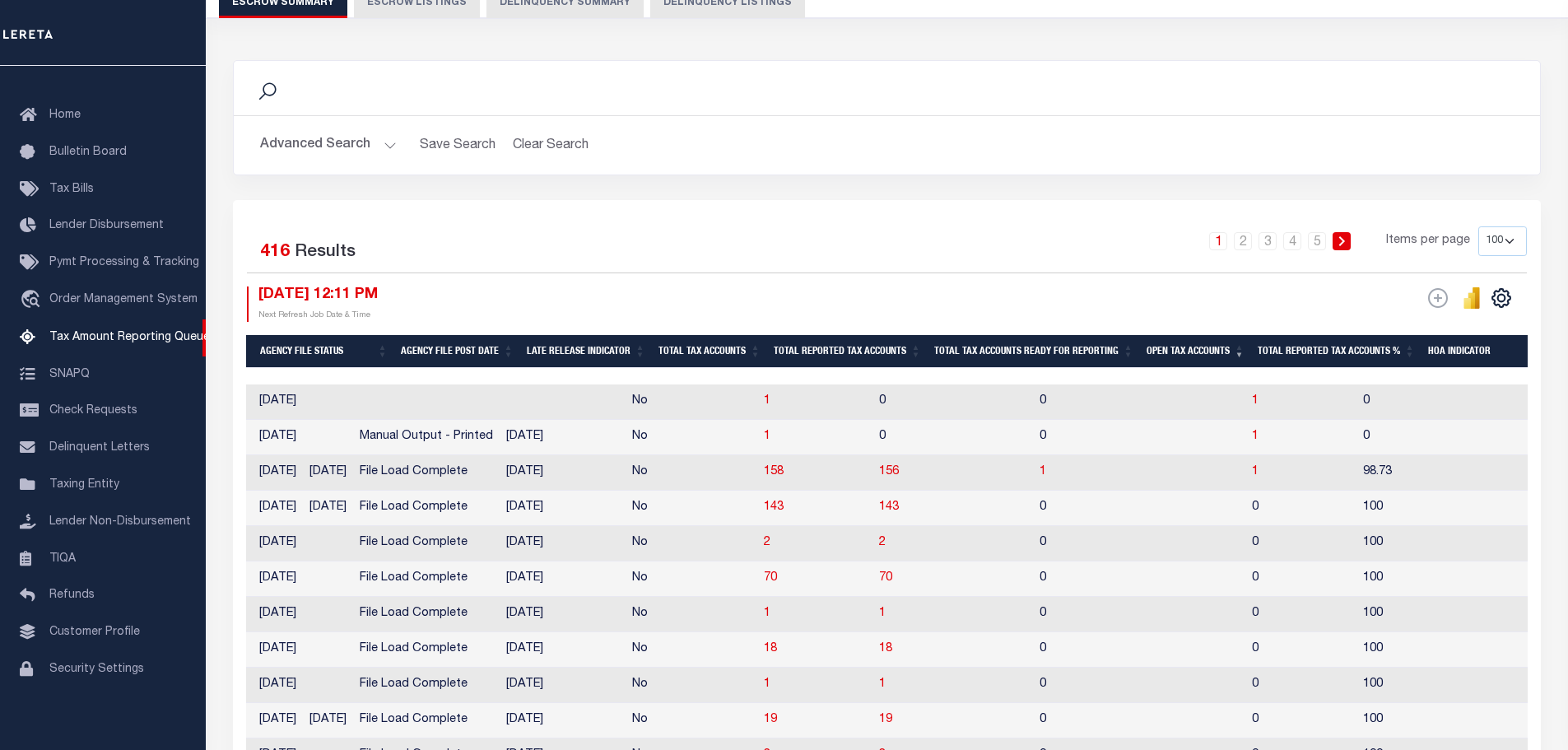
click at [1498, 241] on select "10 25 50 100 500" at bounding box center [1502, 241] width 49 height 30
select select "500"
click at [1479, 227] on select "10 25 50 100 500" at bounding box center [1502, 241] width 49 height 30
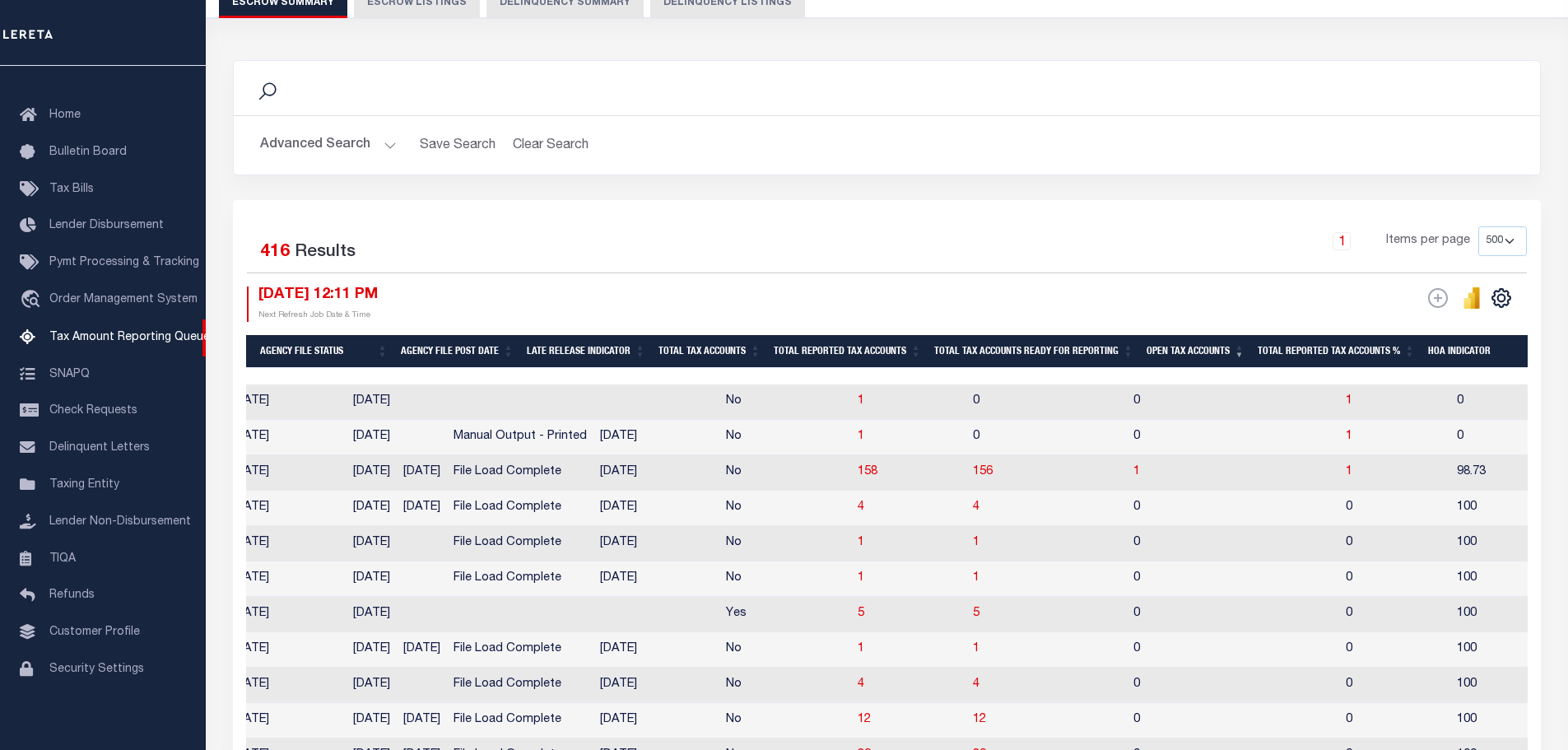
click at [1203, 346] on th "Open Tax Accounts" at bounding box center [1196, 351] width 111 height 33
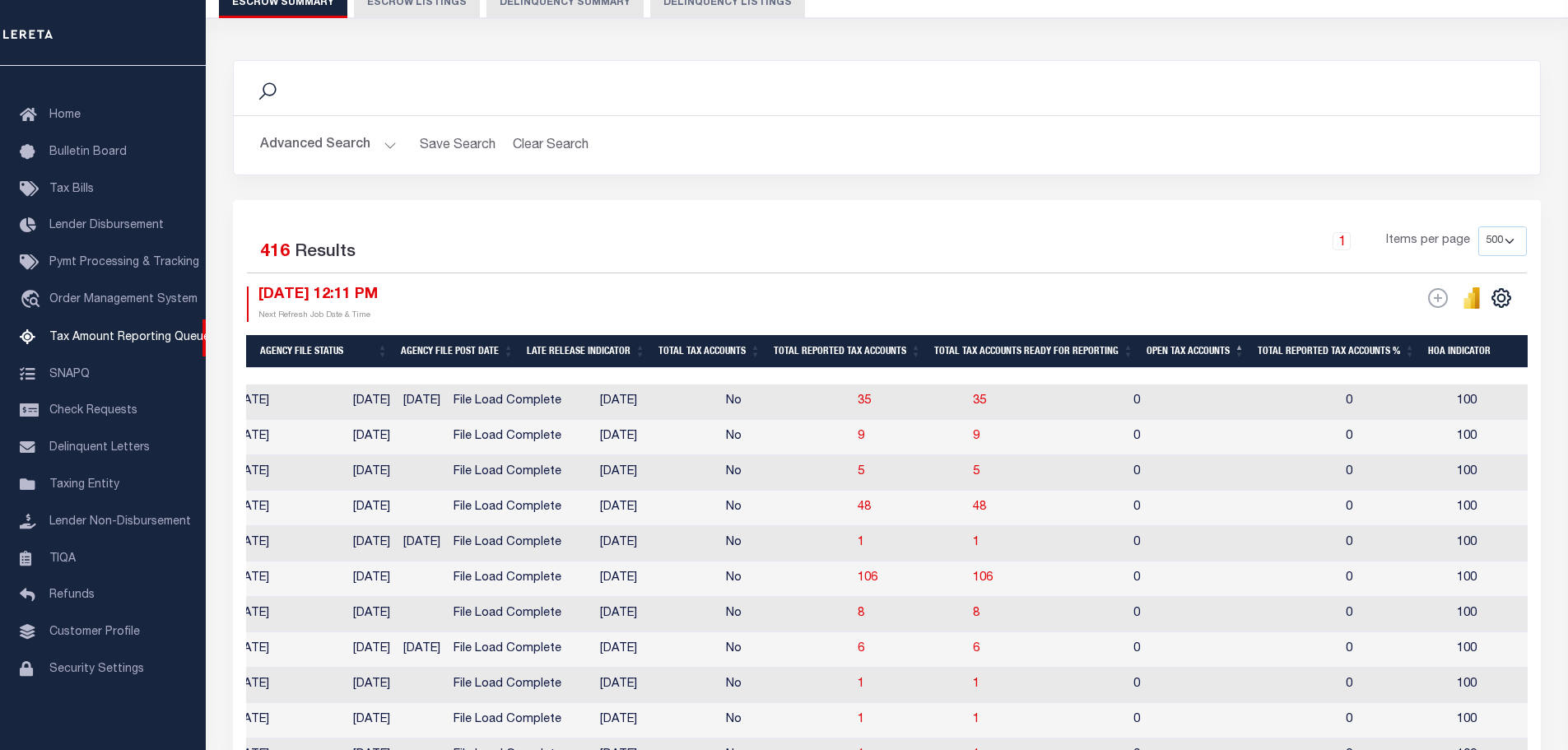
click at [1202, 345] on th "Open Tax Accounts" at bounding box center [1196, 351] width 111 height 33
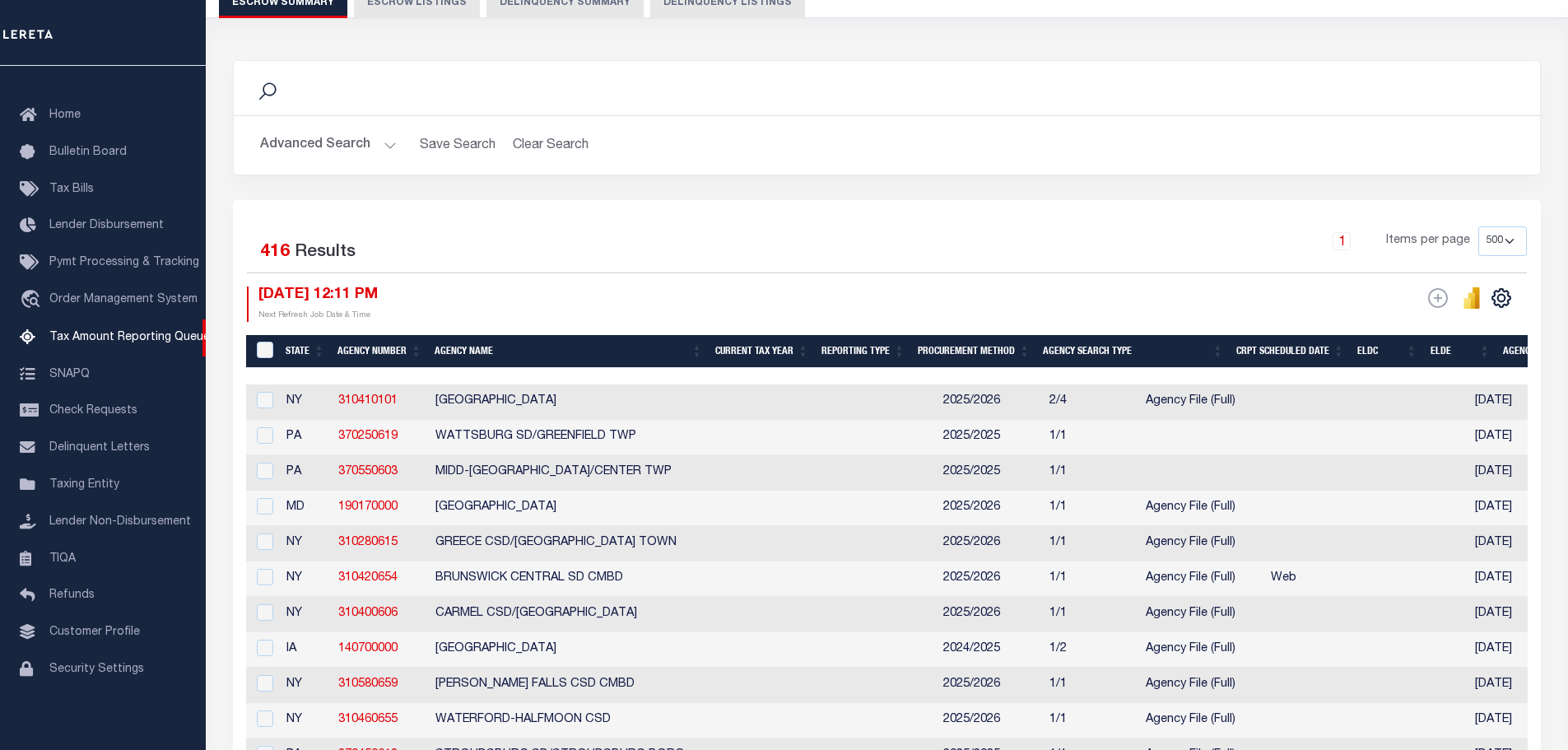
drag, startPoint x: 386, startPoint y: 232, endPoint x: 711, endPoint y: 318, distance: 336.2
click at [386, 232] on div "Selected 416 Results" at bounding box center [397, 249] width 302 height 46
drag, startPoint x: 1337, startPoint y: 300, endPoint x: 1200, endPoint y: 348, distance: 145.2
click at [1337, 300] on div "ESCROW Web Extract" at bounding box center [1207, 304] width 641 height 35
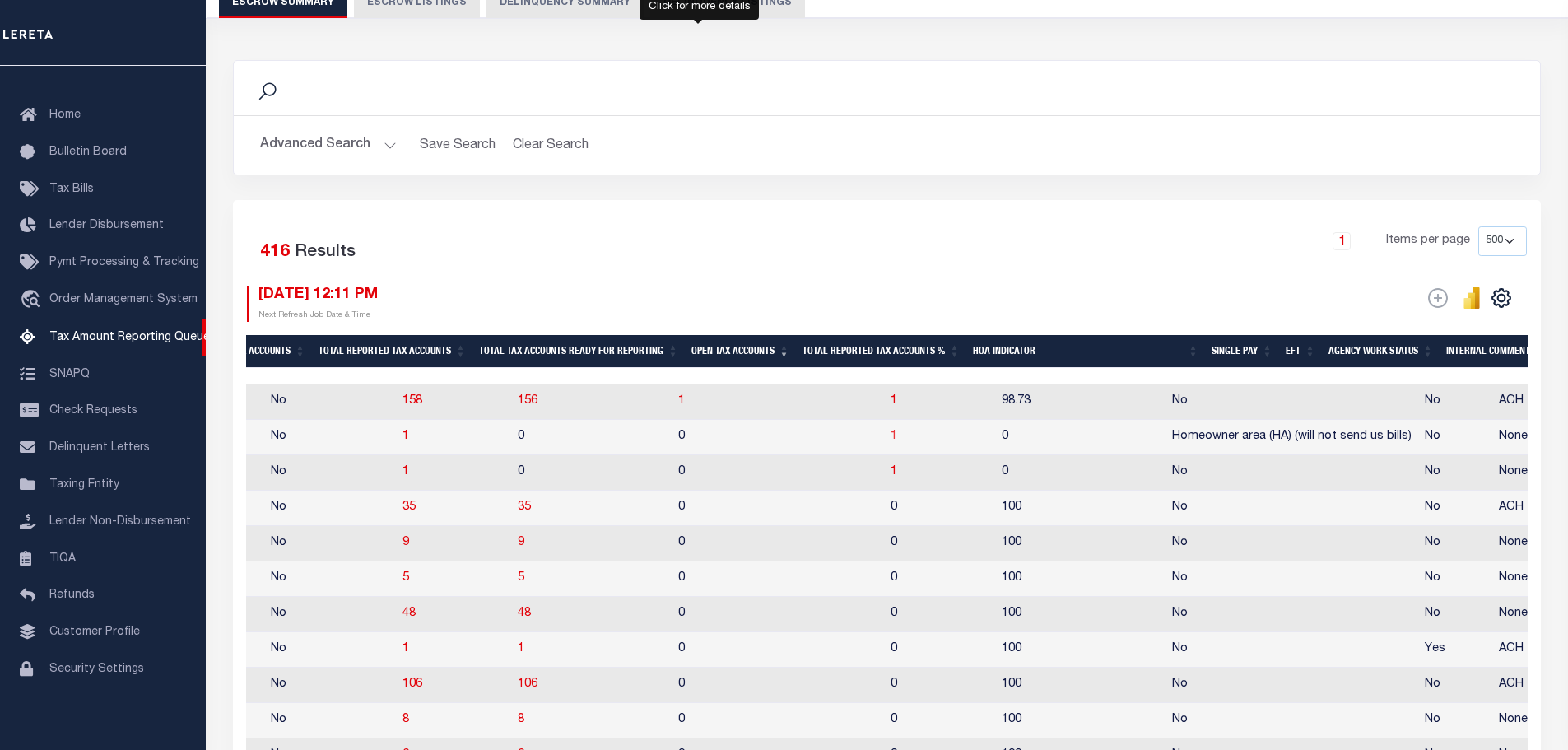
click at [891, 442] on span "1" at bounding box center [894, 436] width 7 height 11
select select "100"
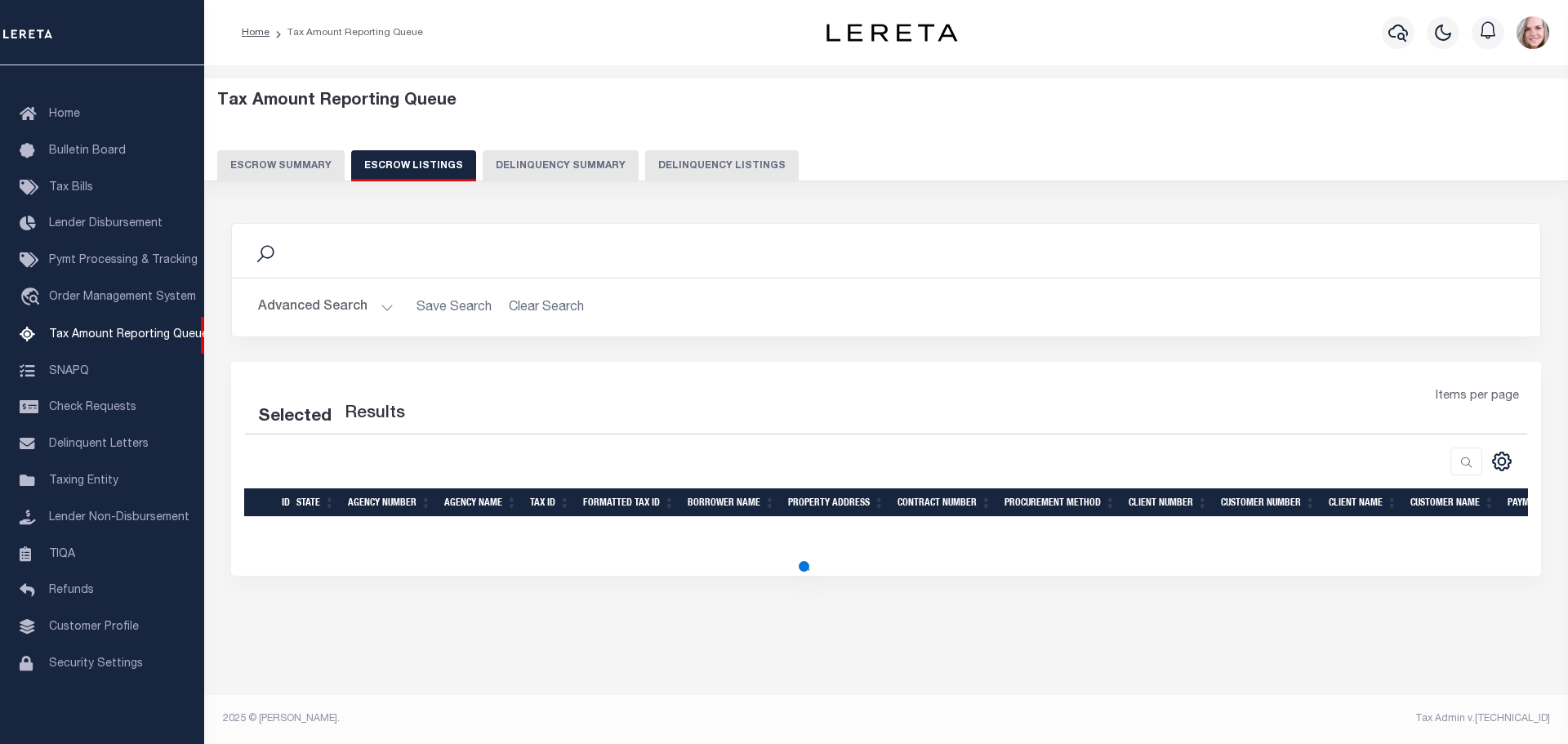
select select "100"
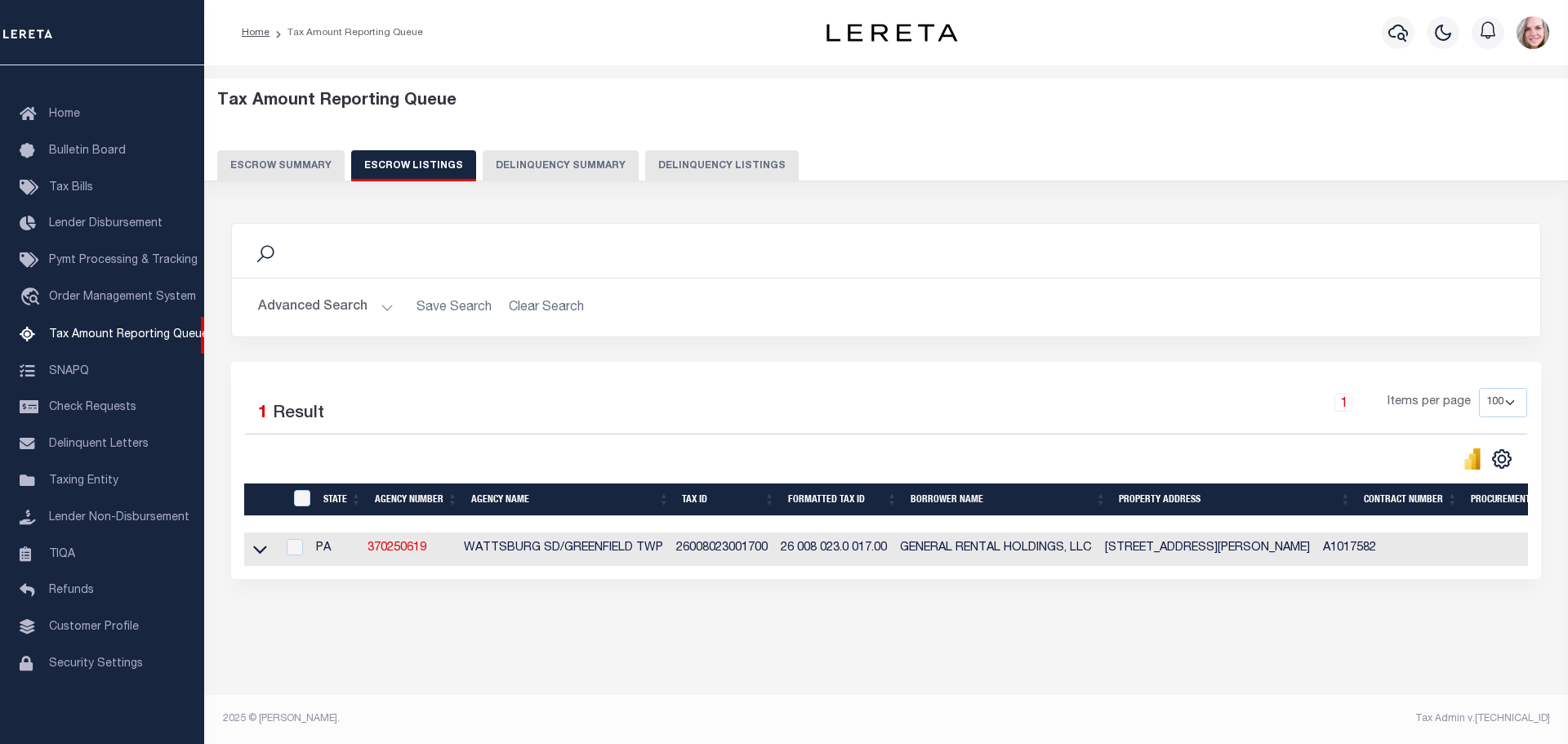
click at [252, 552] on link at bounding box center [260, 548] width 19 height 11
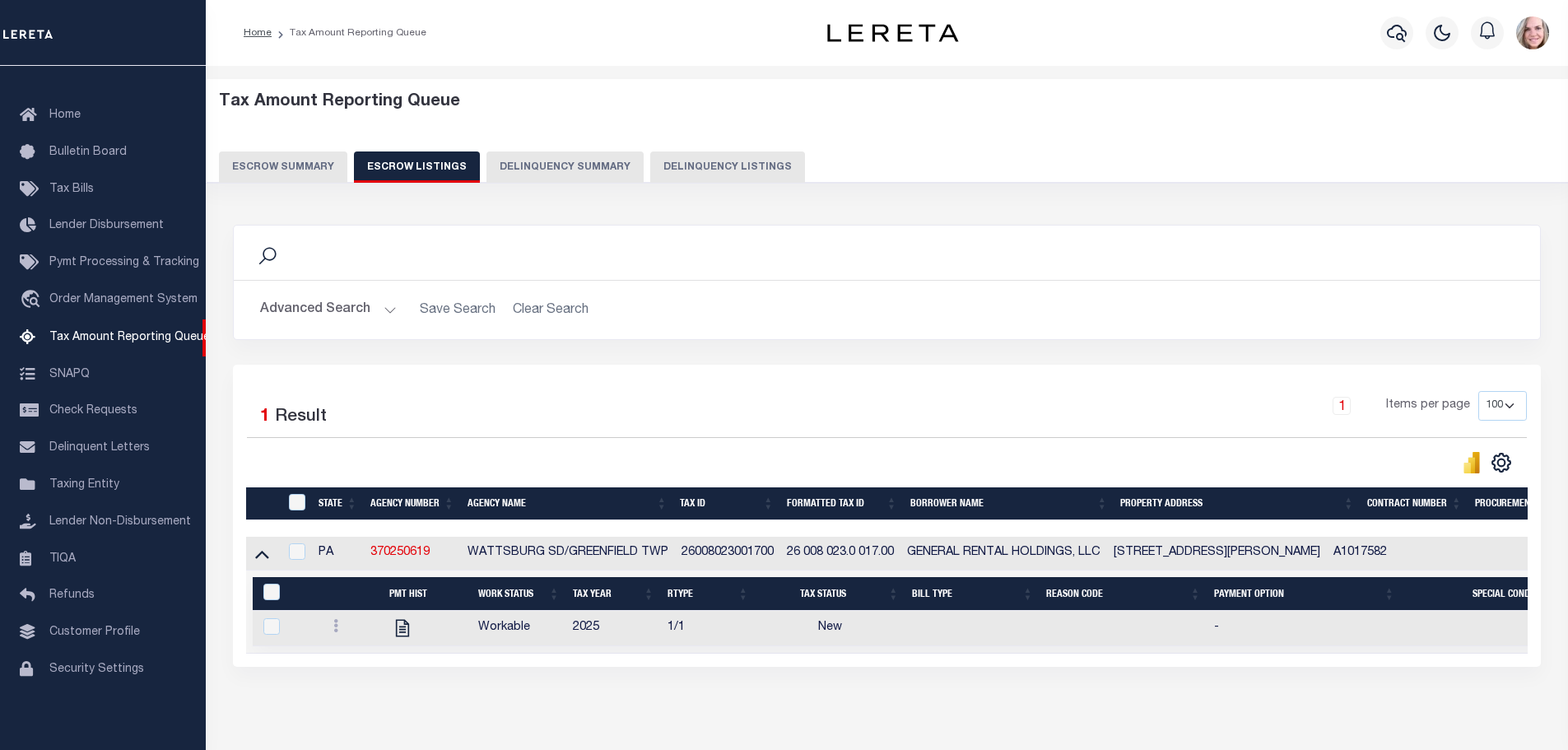
click at [302, 168] on button "Escrow Summary" at bounding box center [283, 167] width 129 height 31
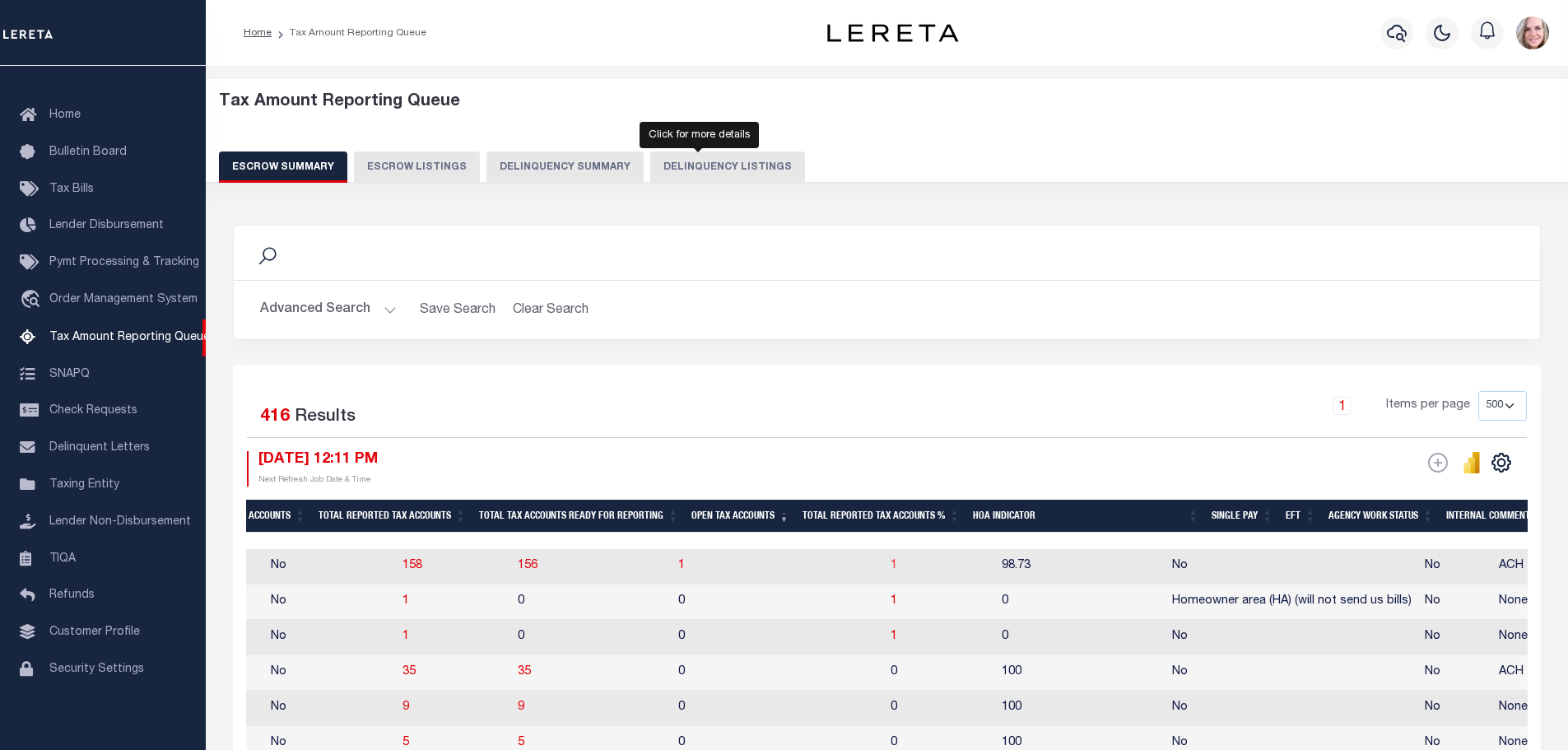
click at [891, 566] on span "1" at bounding box center [894, 565] width 7 height 11
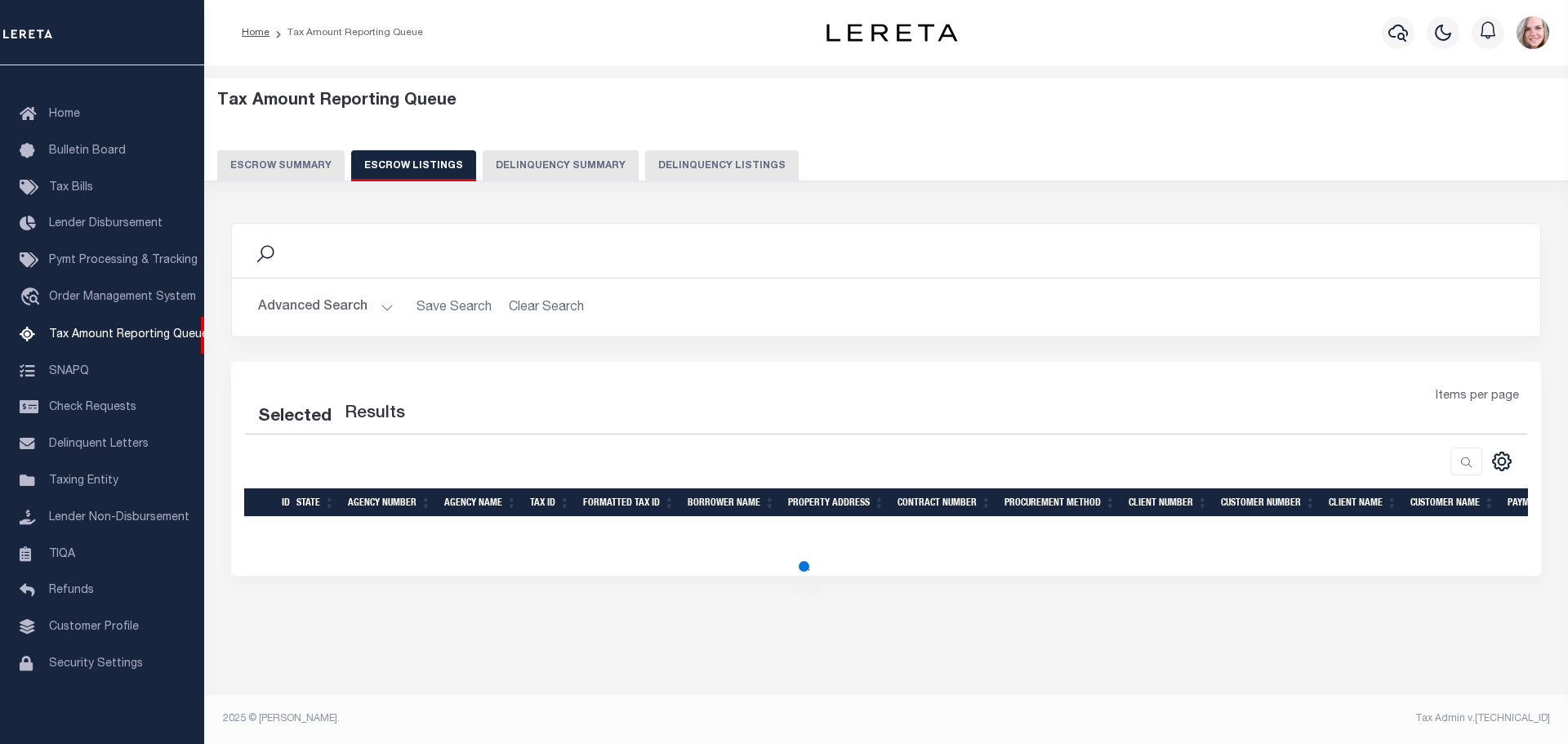
select select "100"
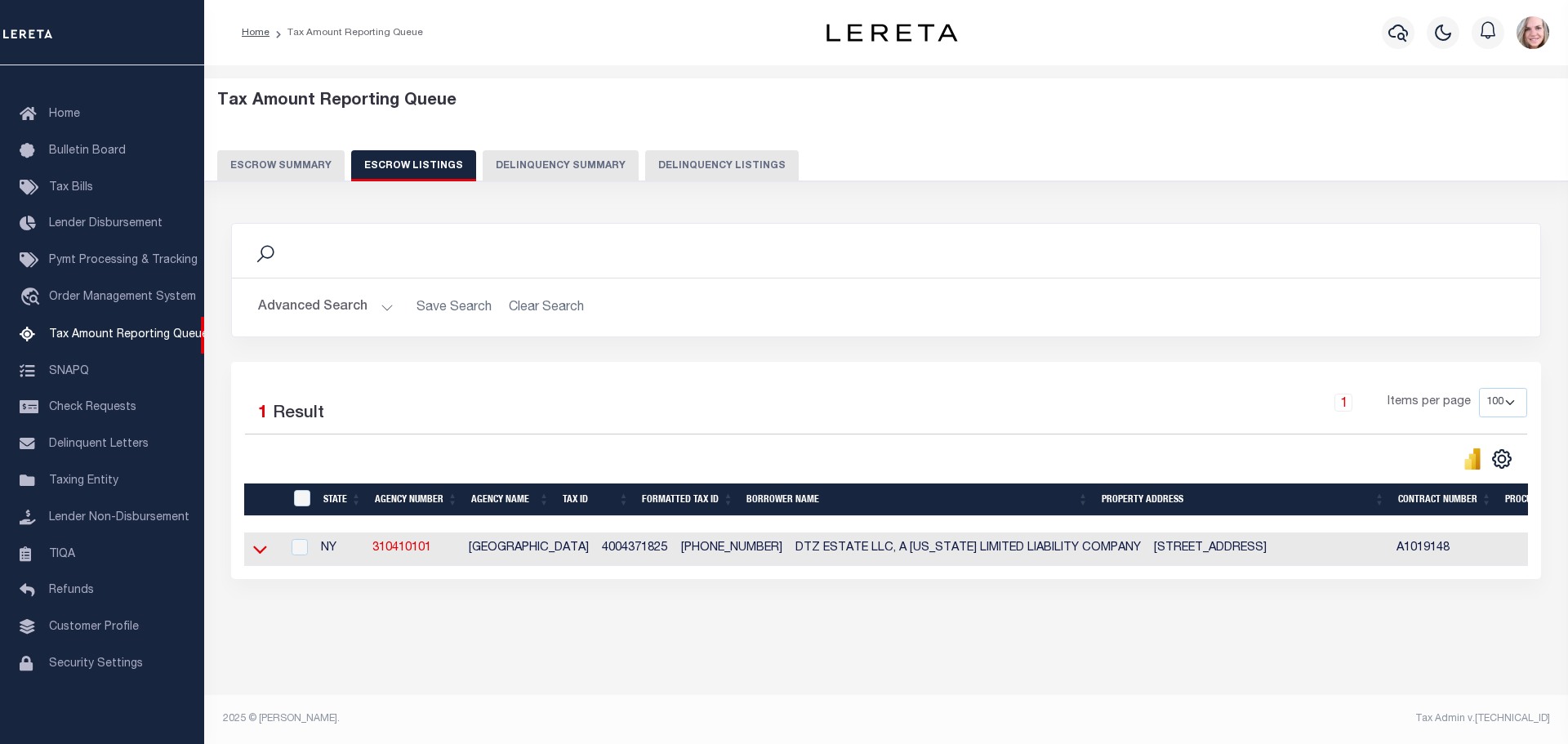
click at [260, 551] on icon at bounding box center [260, 549] width 14 height 17
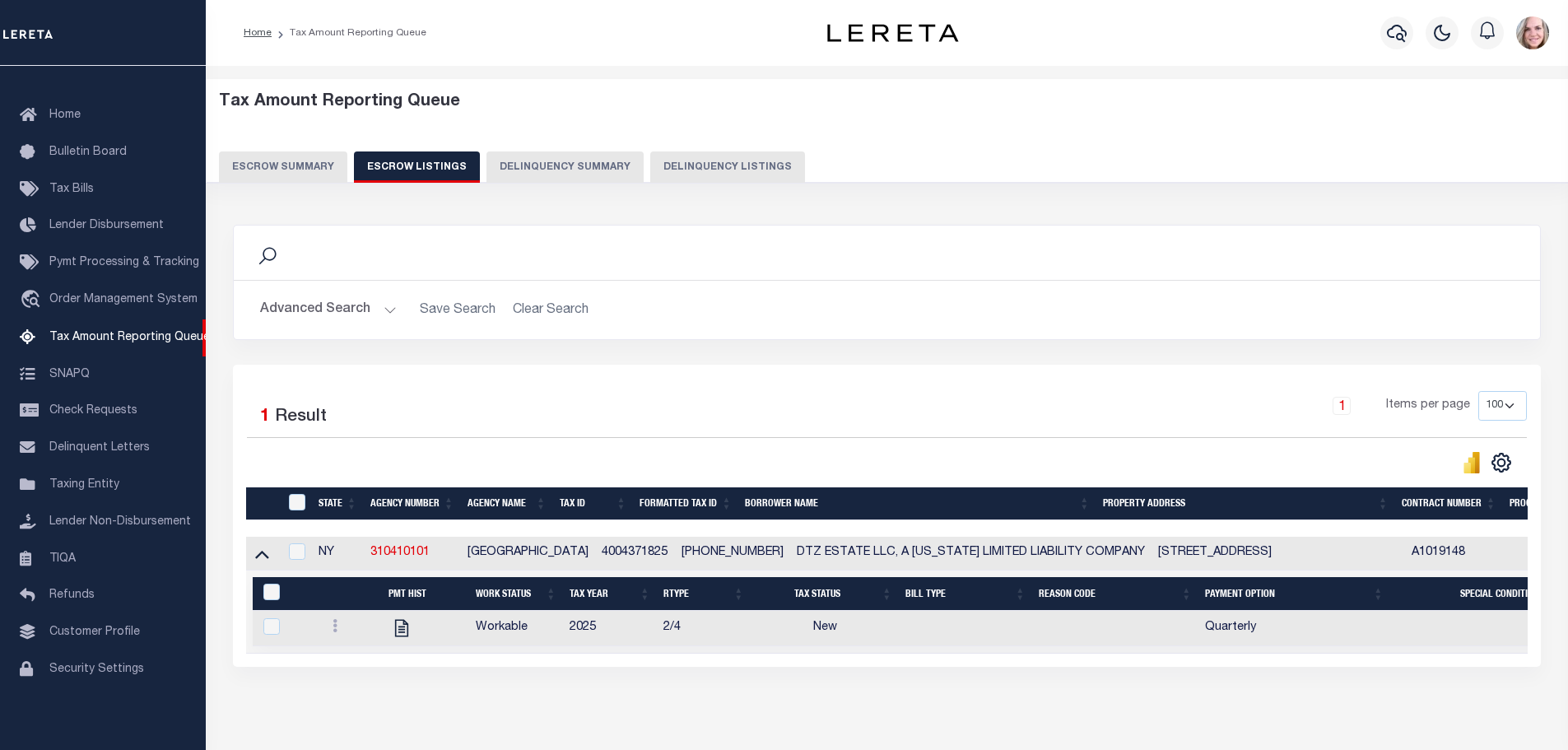
click at [304, 162] on button "Escrow Summary" at bounding box center [283, 167] width 129 height 31
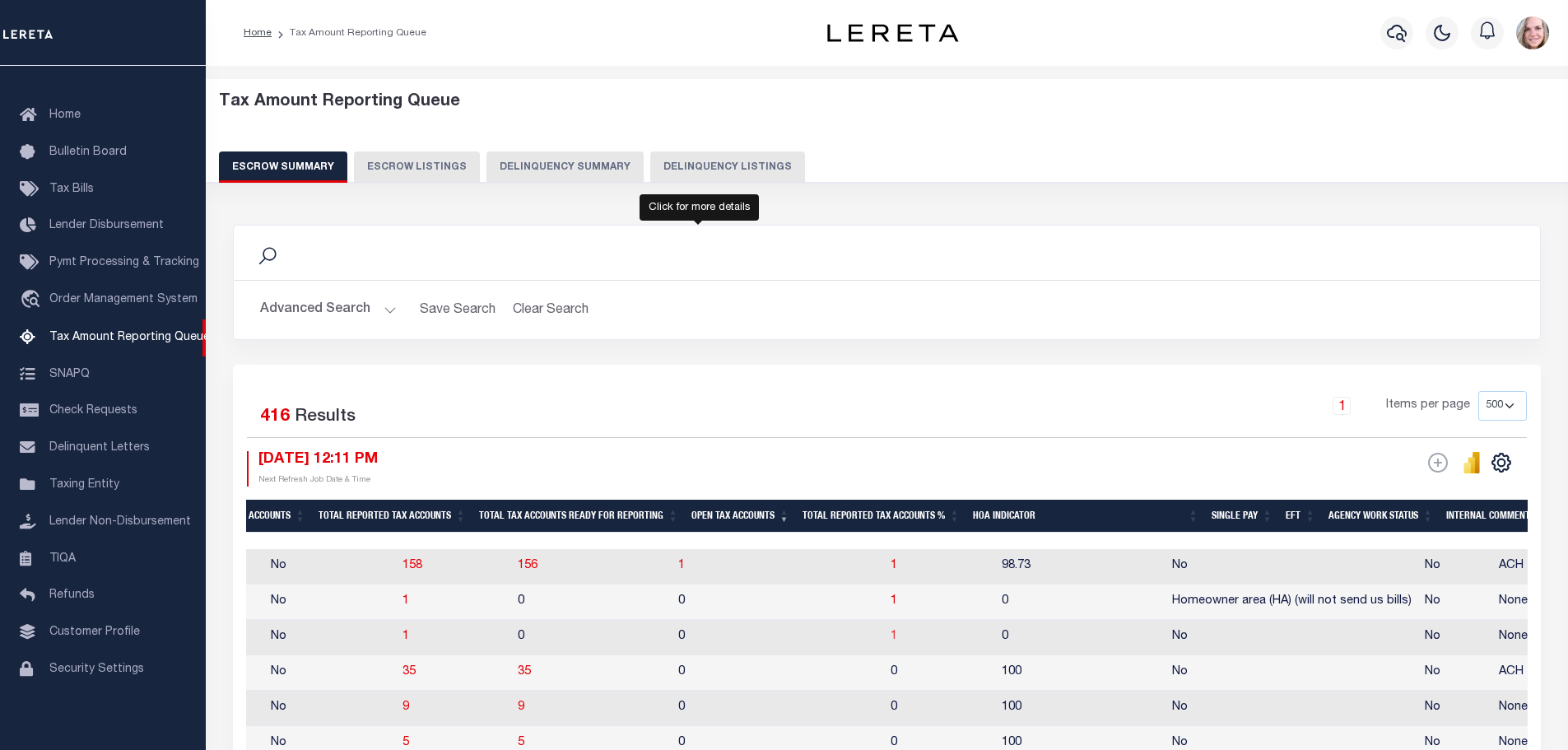
click at [891, 634] on span "1" at bounding box center [894, 636] width 7 height 11
select select "100"
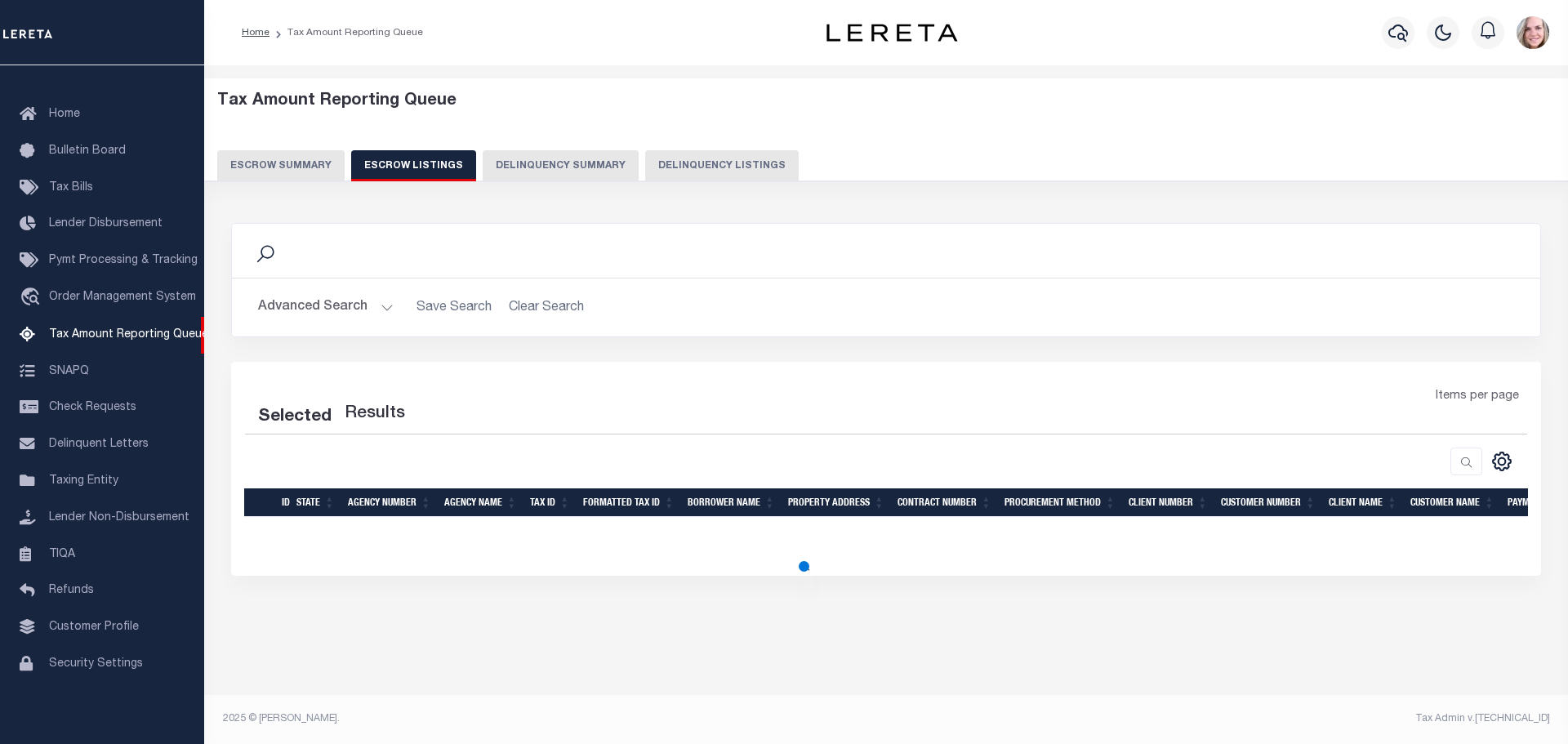
select select "100"
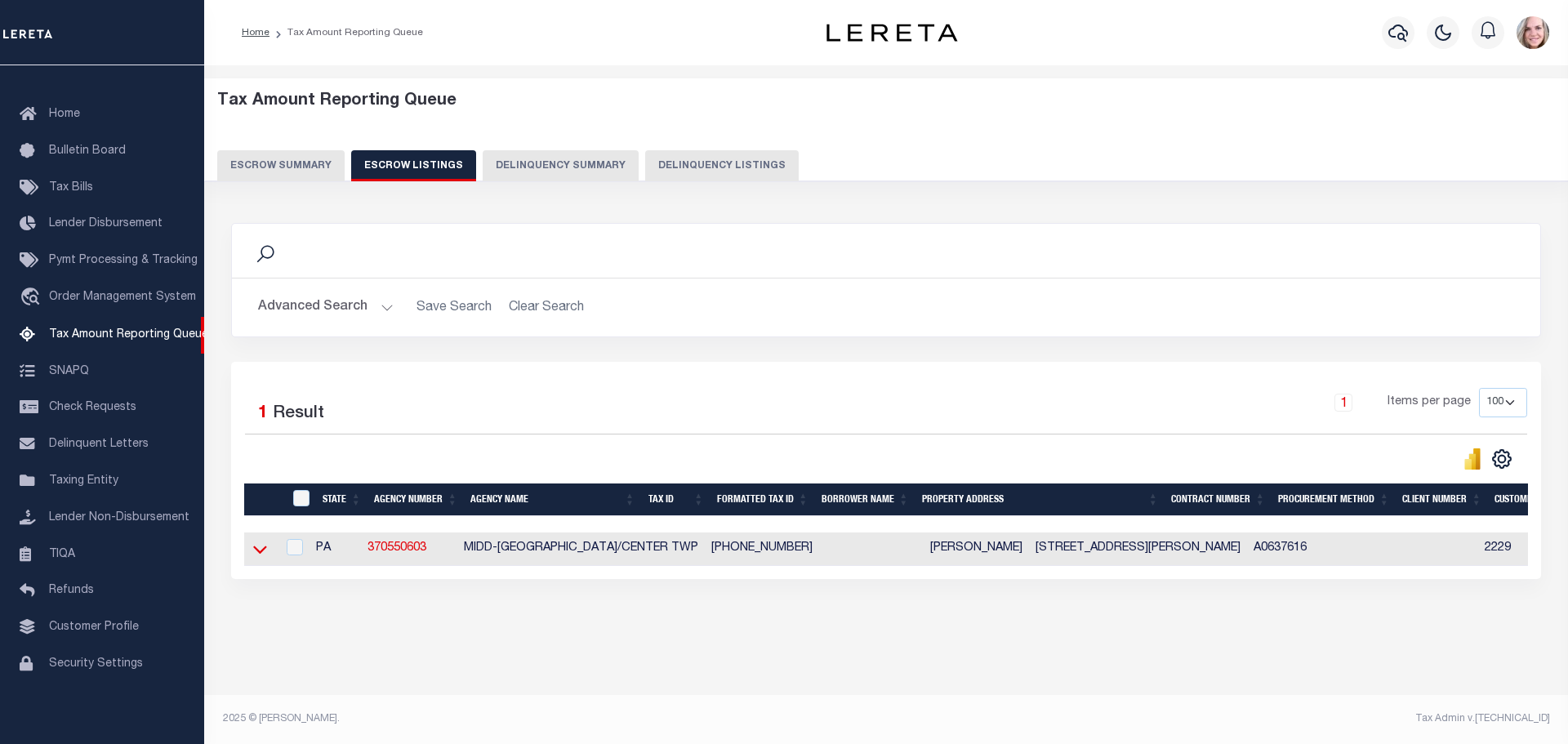
click at [260, 549] on icon at bounding box center [260, 549] width 14 height 17
